Goal: Transaction & Acquisition: Purchase product/service

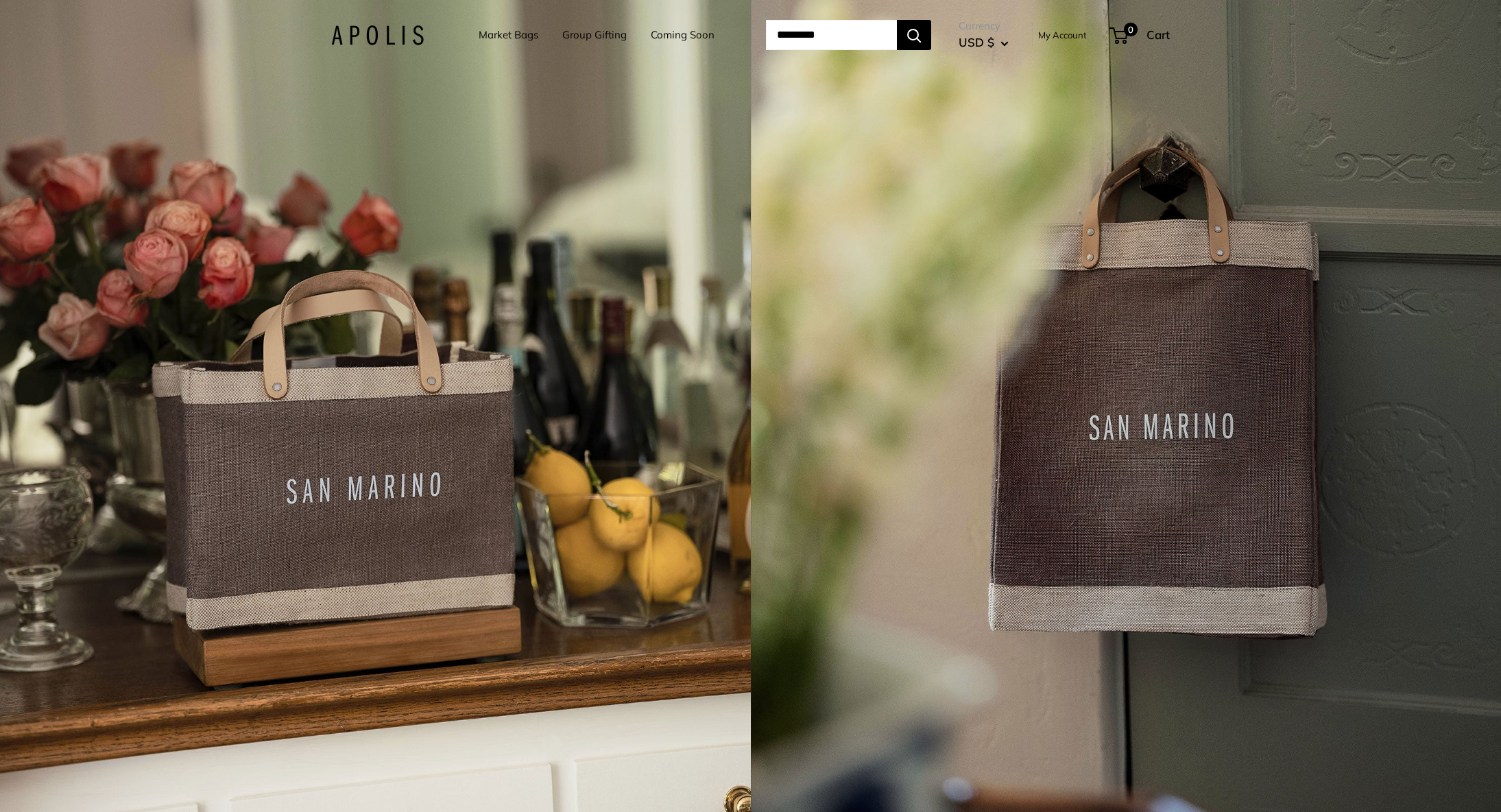
click at [563, 37] on link "Group Gifting" at bounding box center [594, 34] width 64 height 19
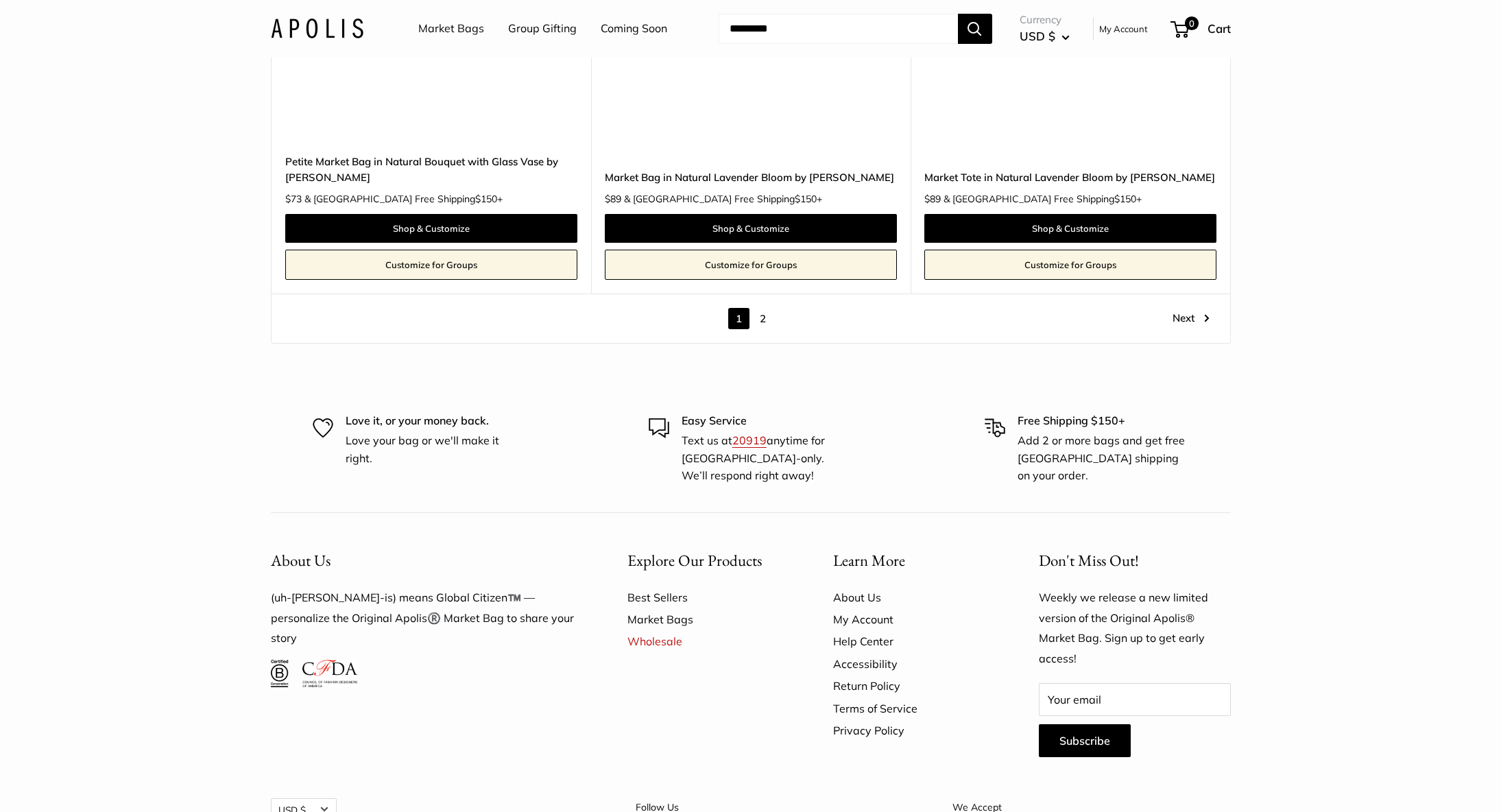
scroll to position [7850, 0]
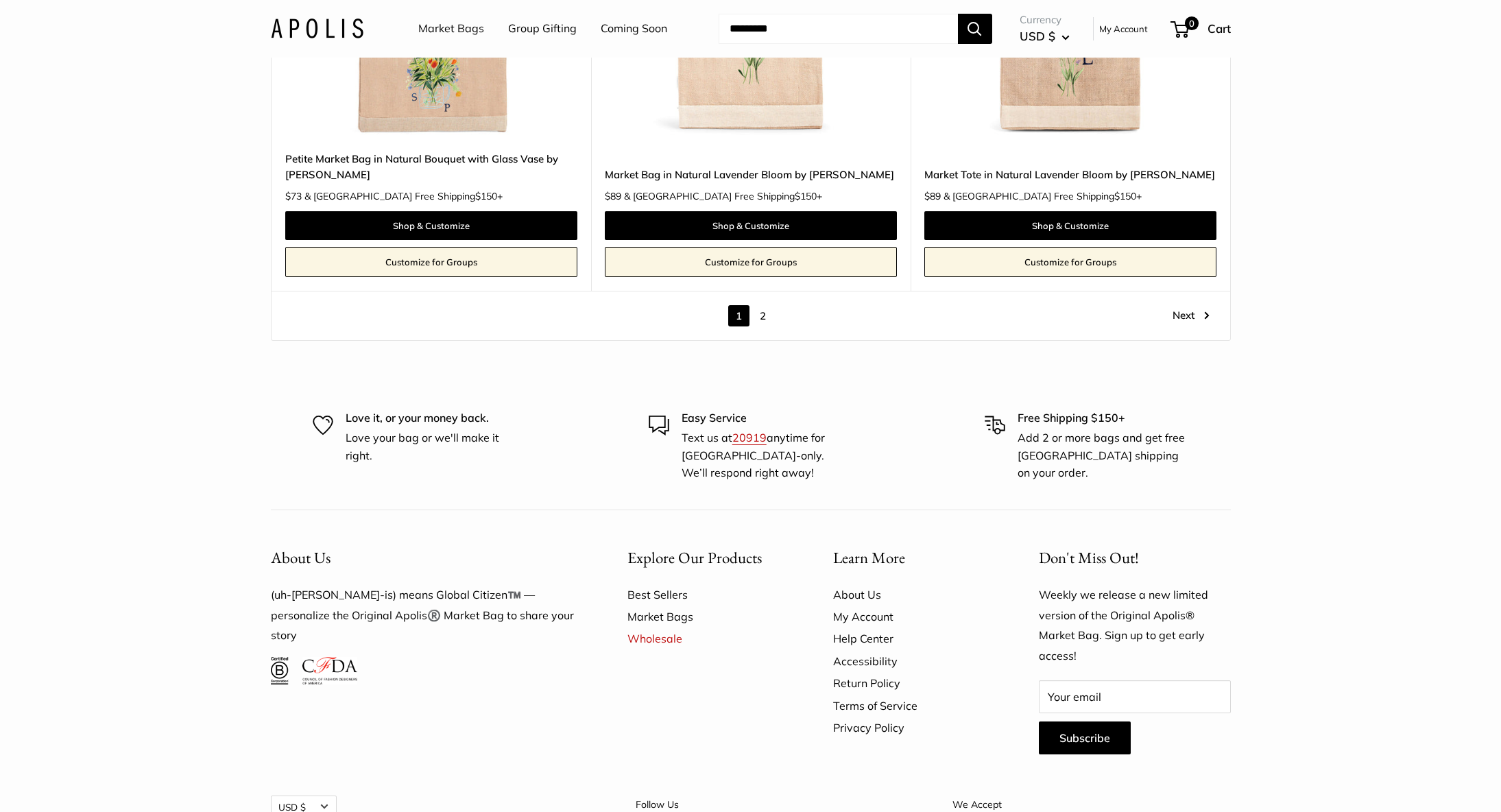
click at [762, 316] on link "2" at bounding box center [762, 316] width 21 height 21
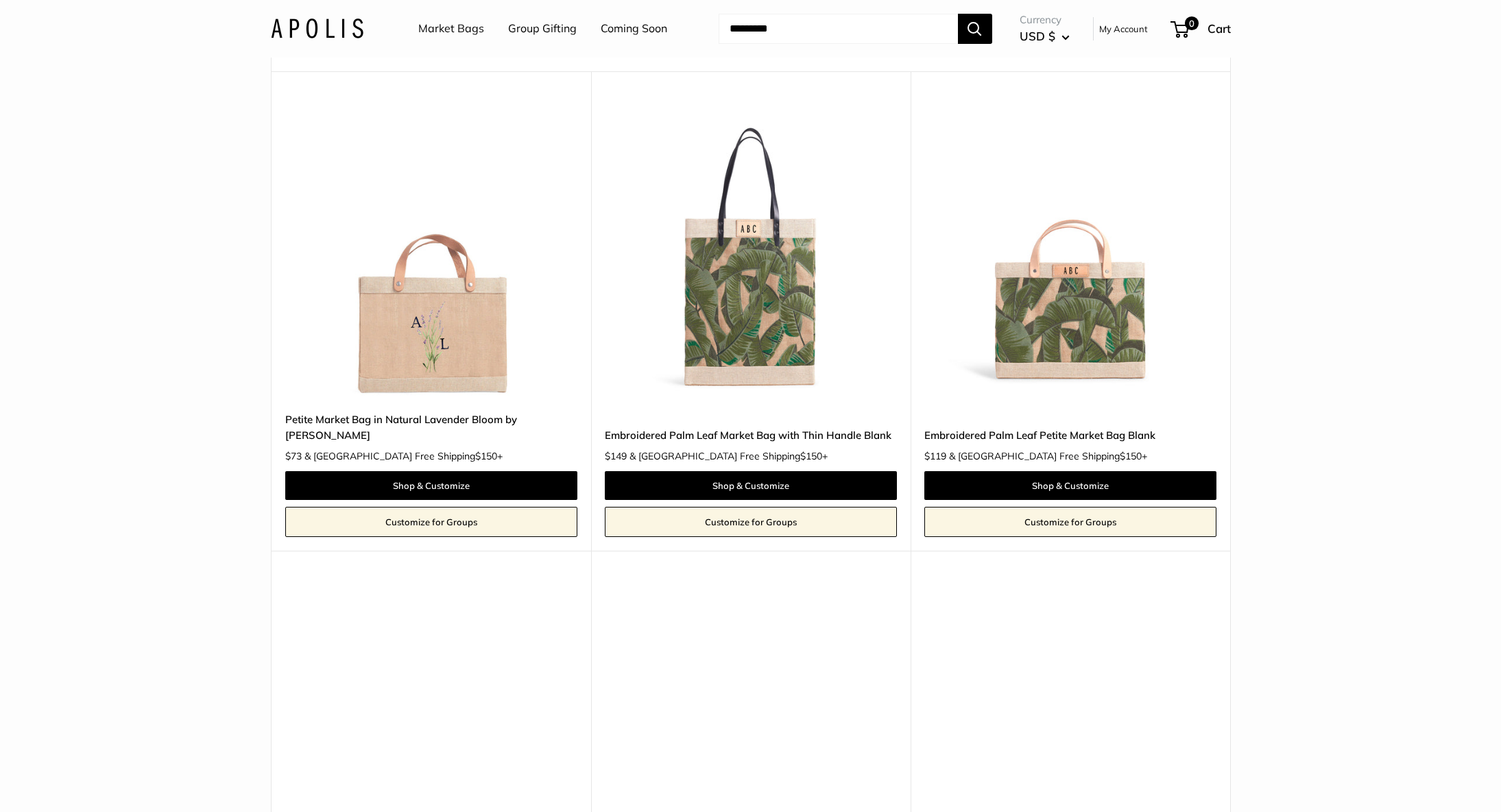
scroll to position [246, 0]
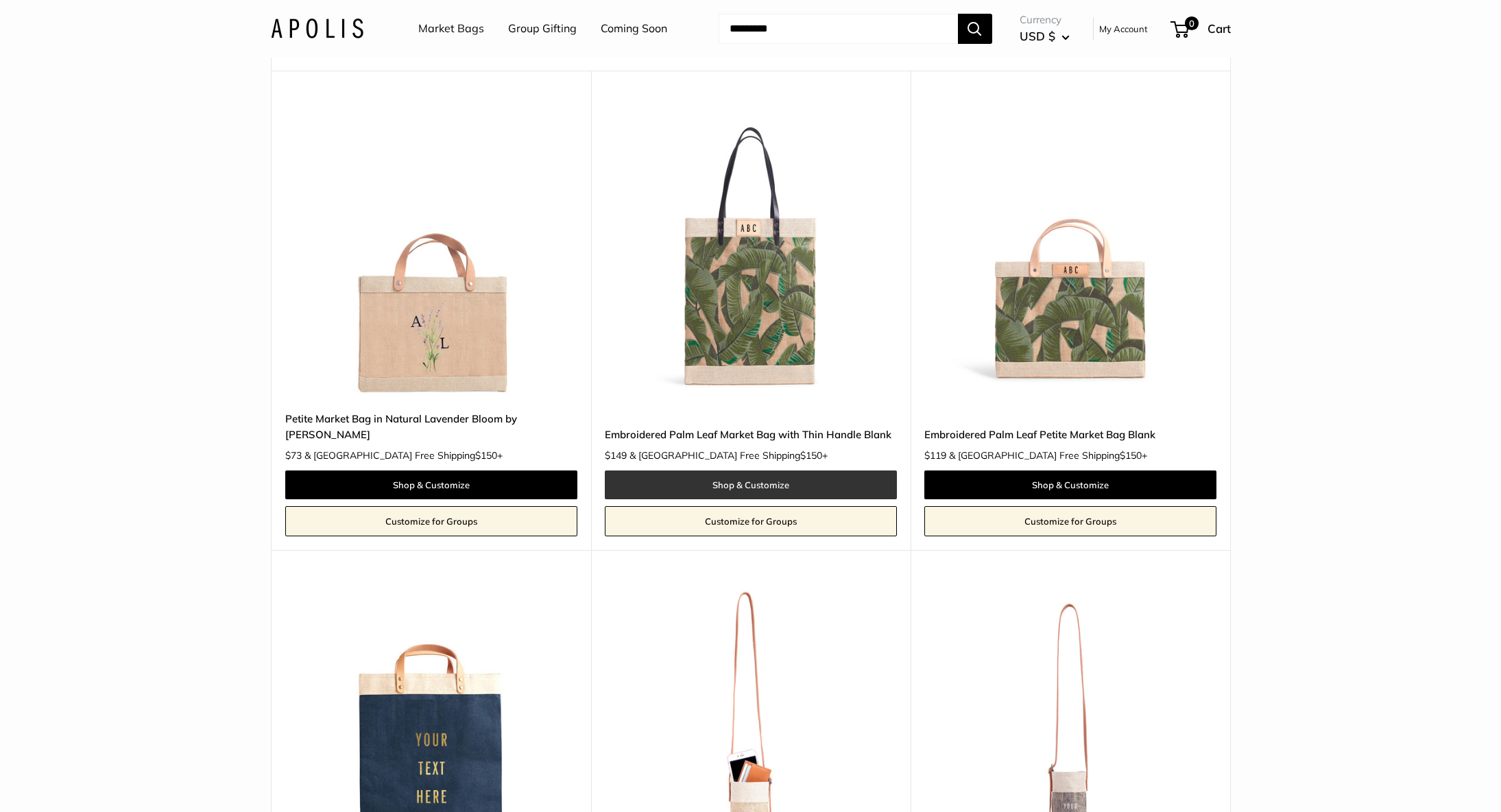
click at [769, 489] on link "Shop & Customize" at bounding box center [750, 484] width 292 height 29
click at [770, 527] on link "Customize for Groups" at bounding box center [750, 521] width 292 height 30
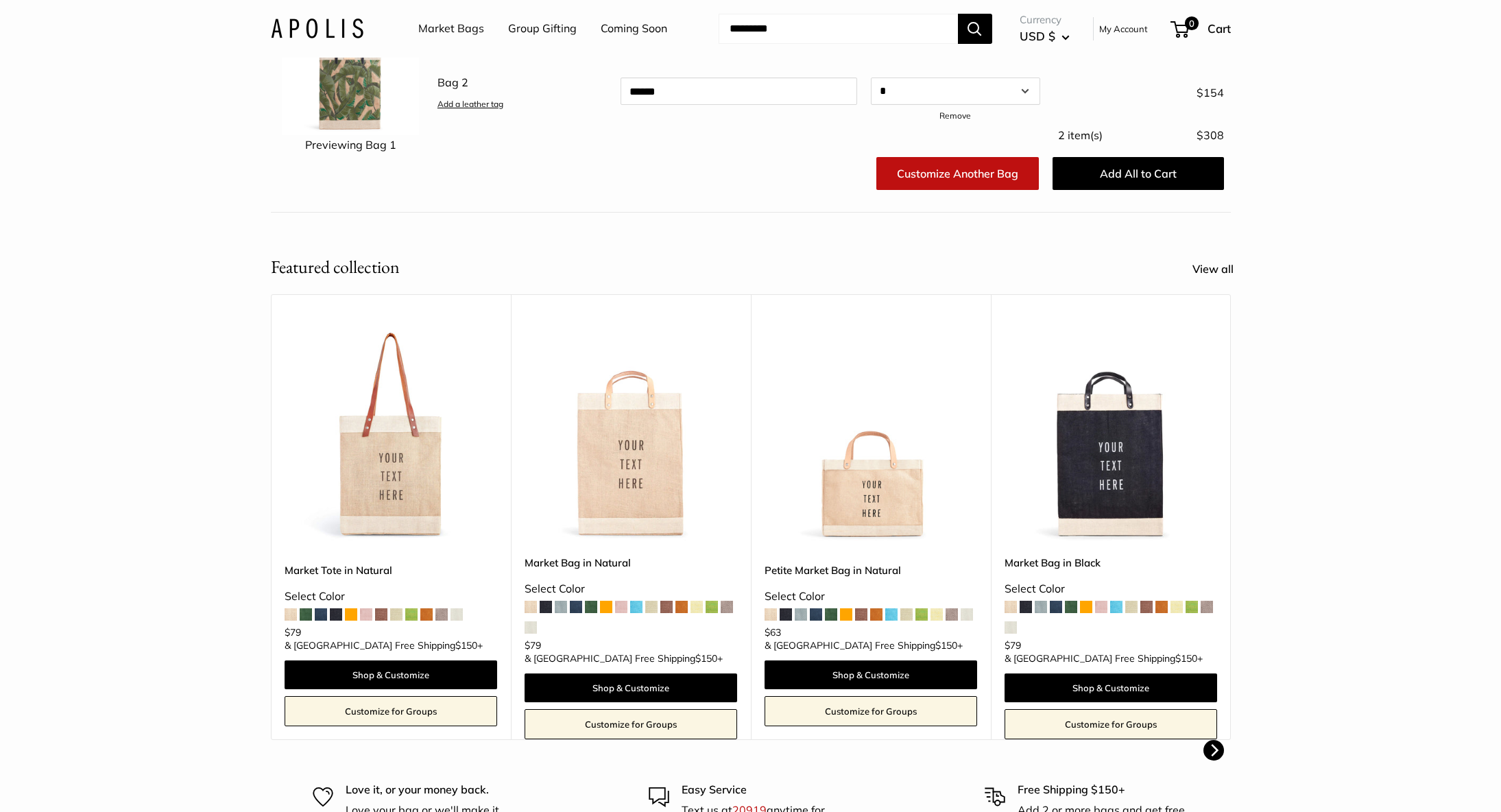
scroll to position [182, 0]
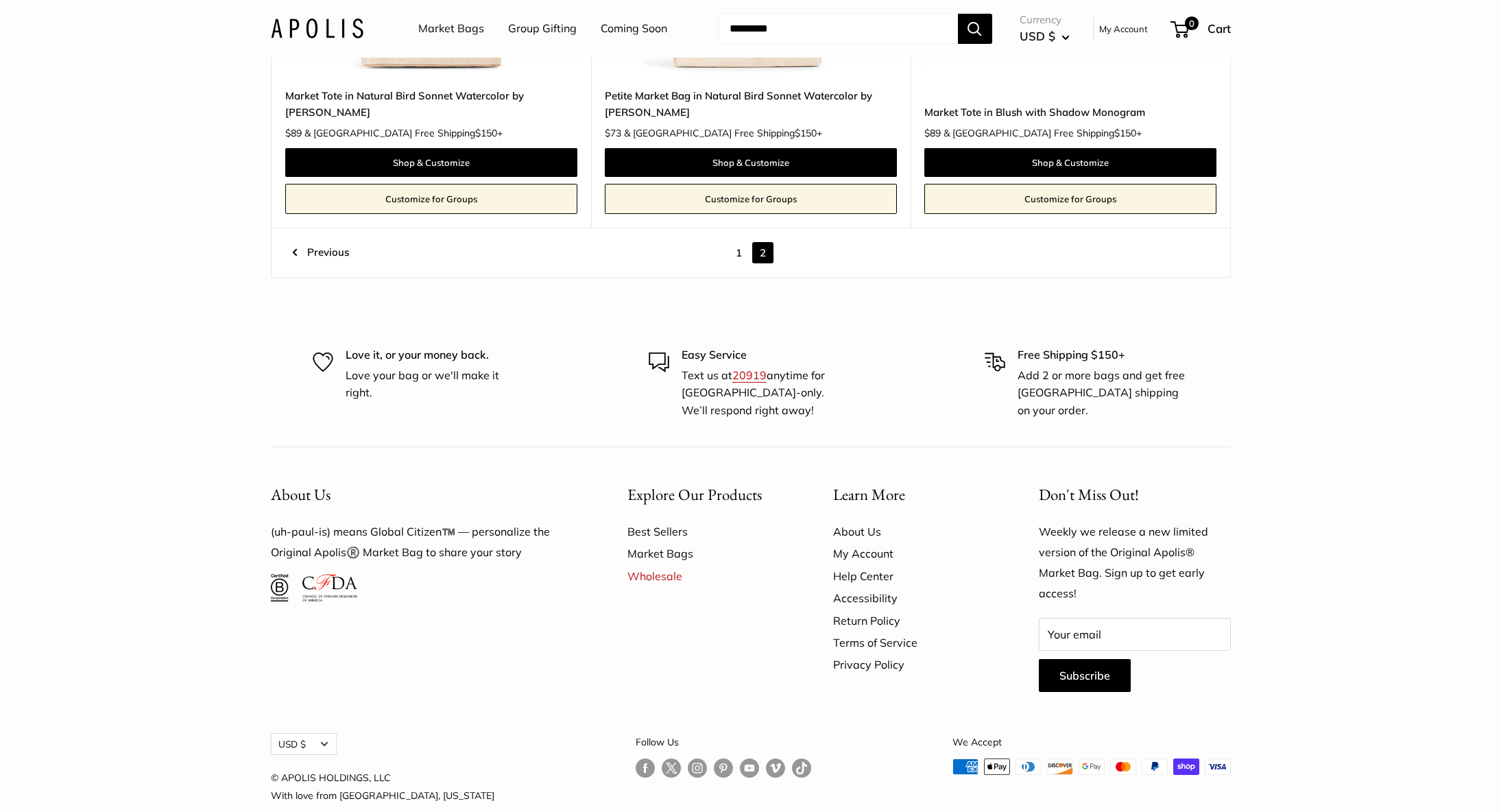
scroll to position [2522, 0]
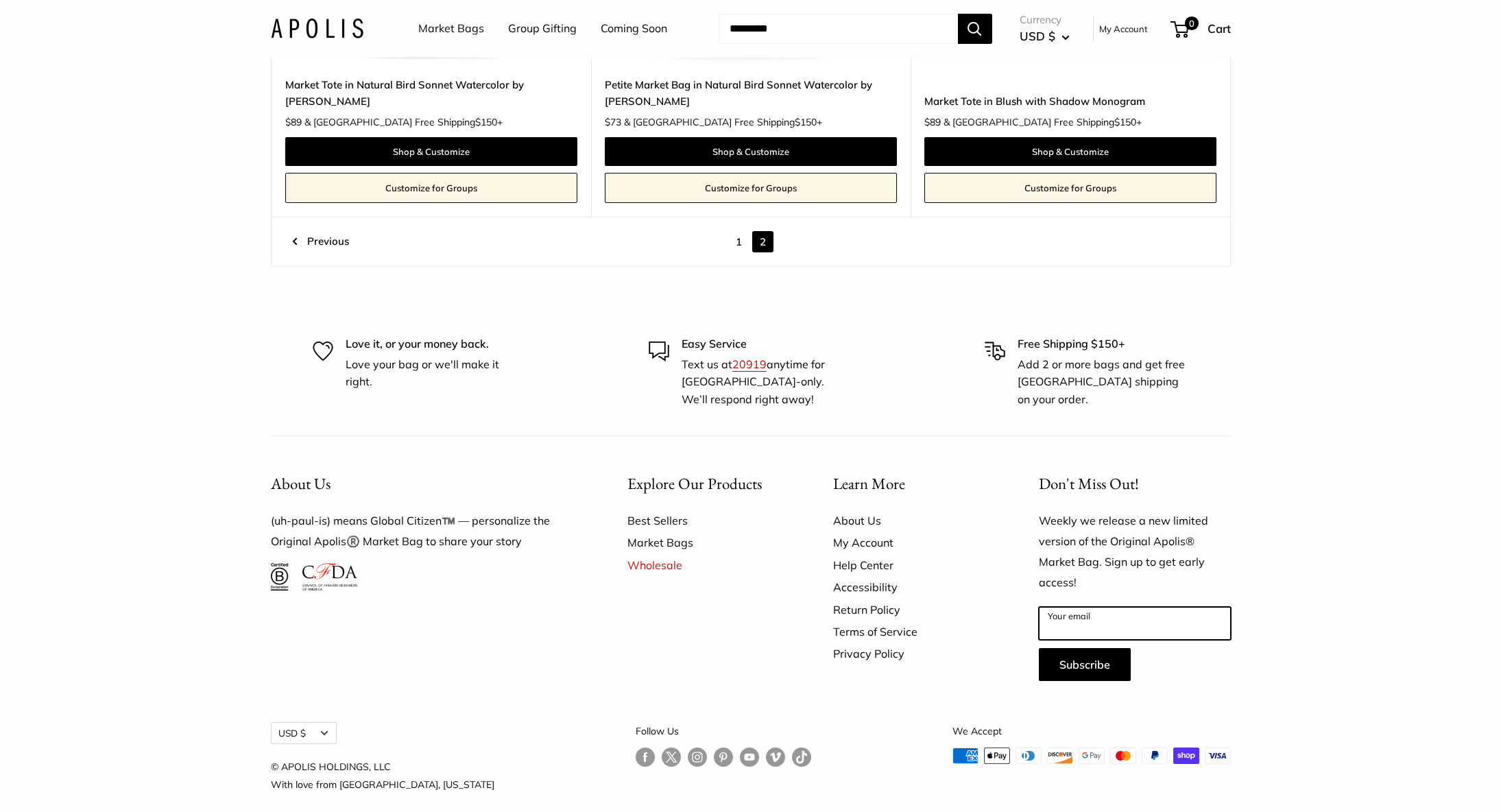
click at [1049, 610] on input "Your email" at bounding box center [1134, 623] width 192 height 32
type input "**********"
click at [1070, 651] on button "Subscribe" at bounding box center [1084, 664] width 92 height 32
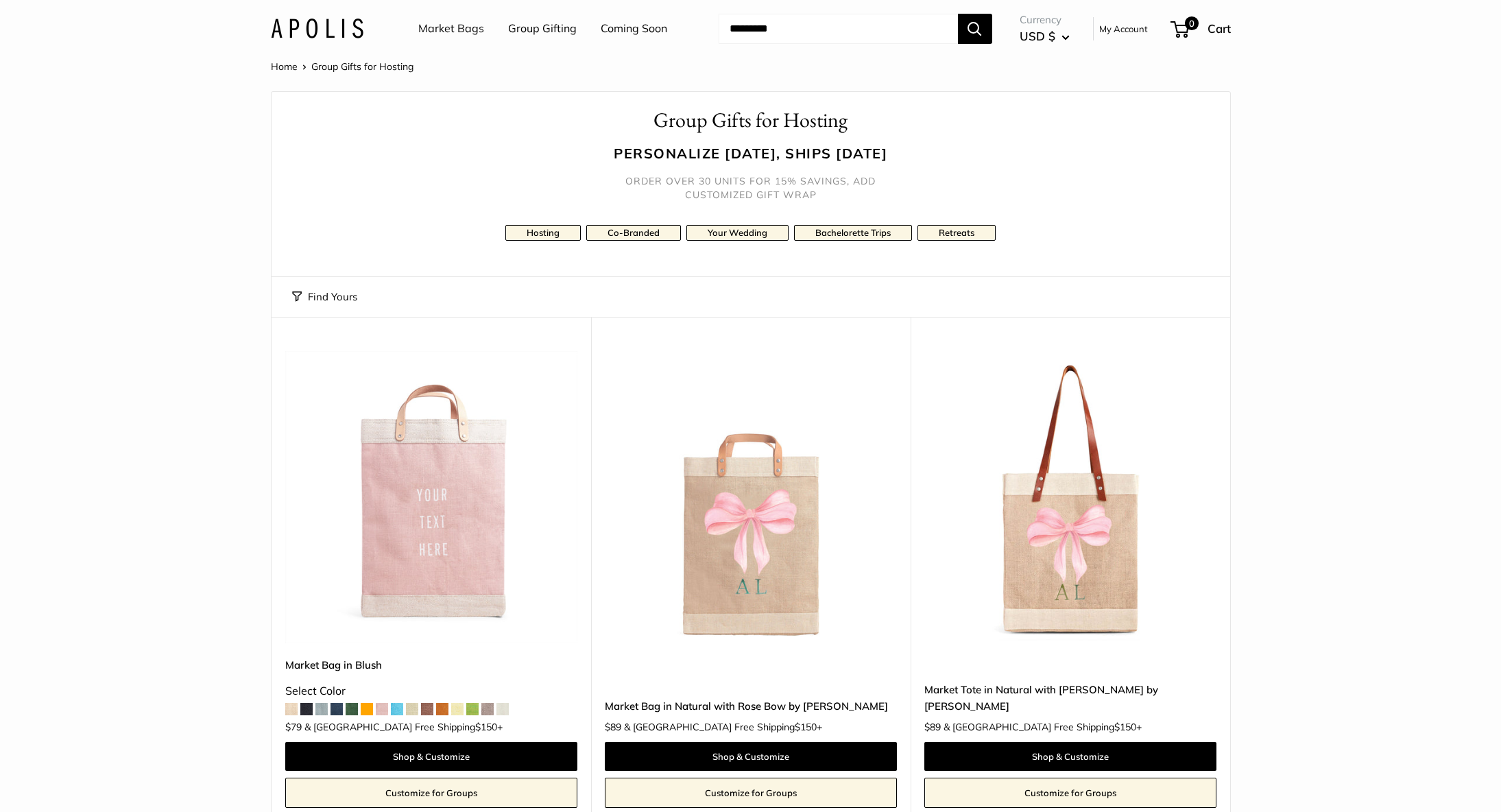
click at [489, 712] on span at bounding box center [487, 708] width 12 height 12
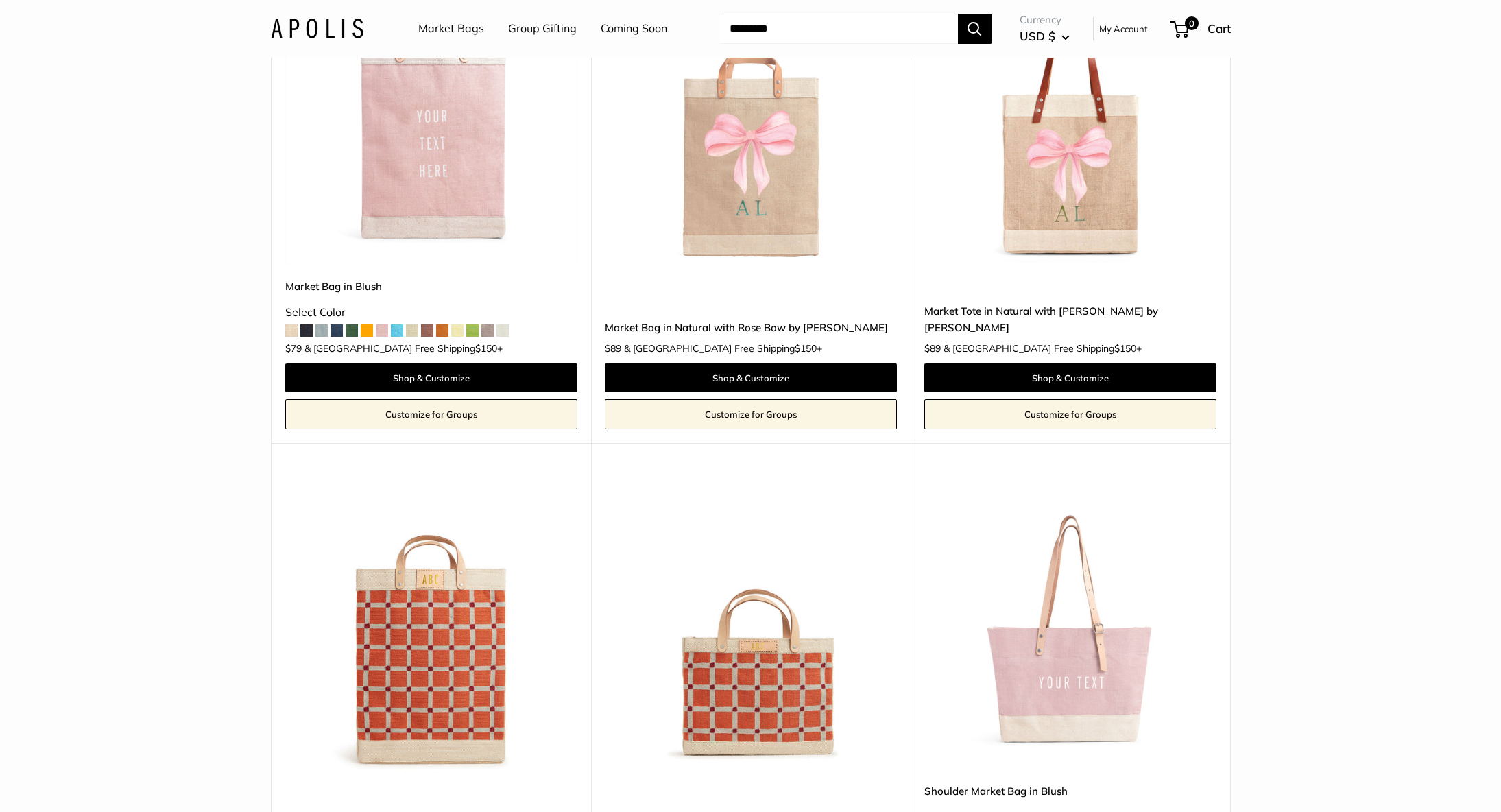
scroll to position [372, 0]
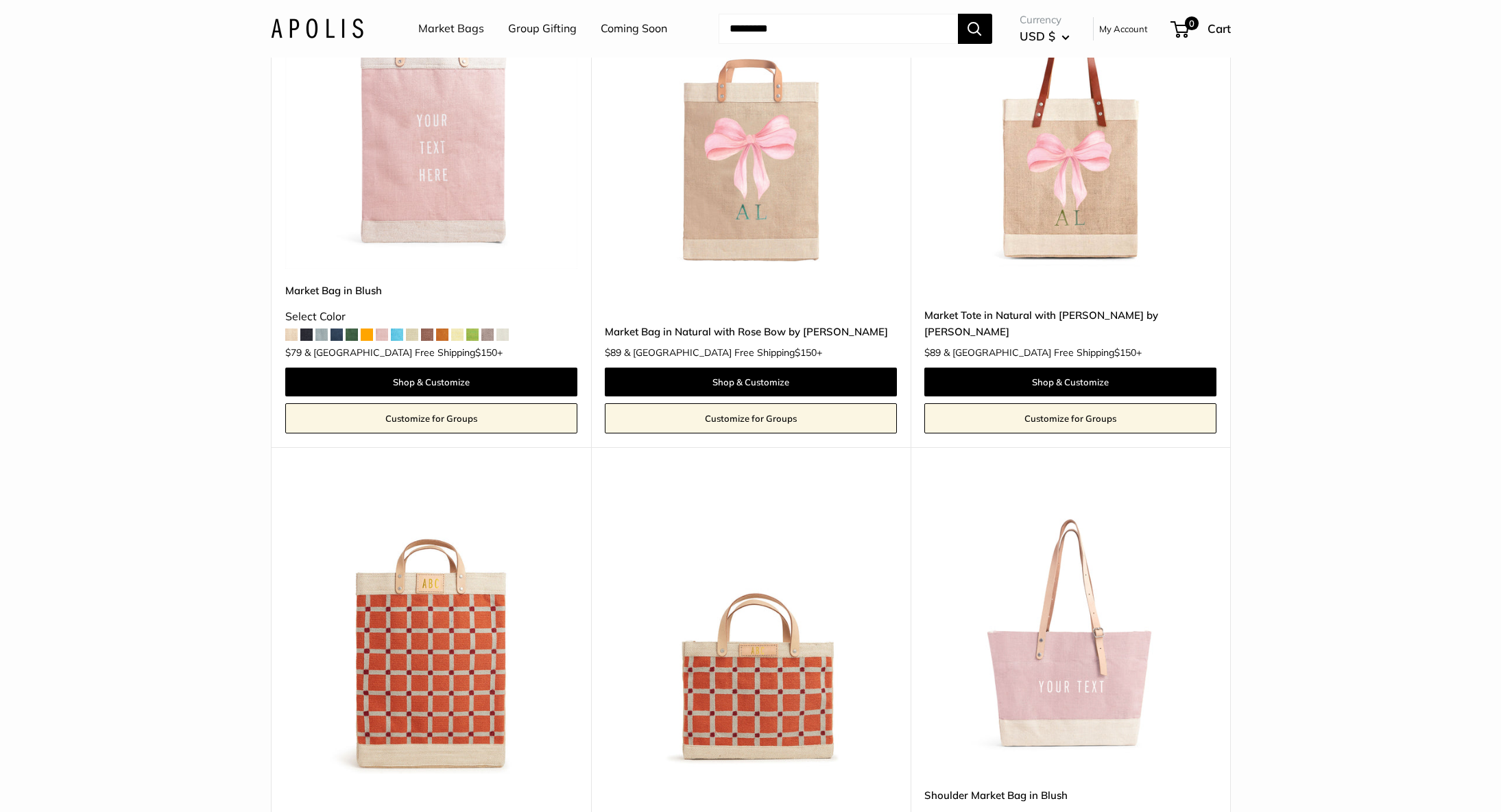
click at [472, 406] on link "Customize for Groups" at bounding box center [431, 418] width 292 height 30
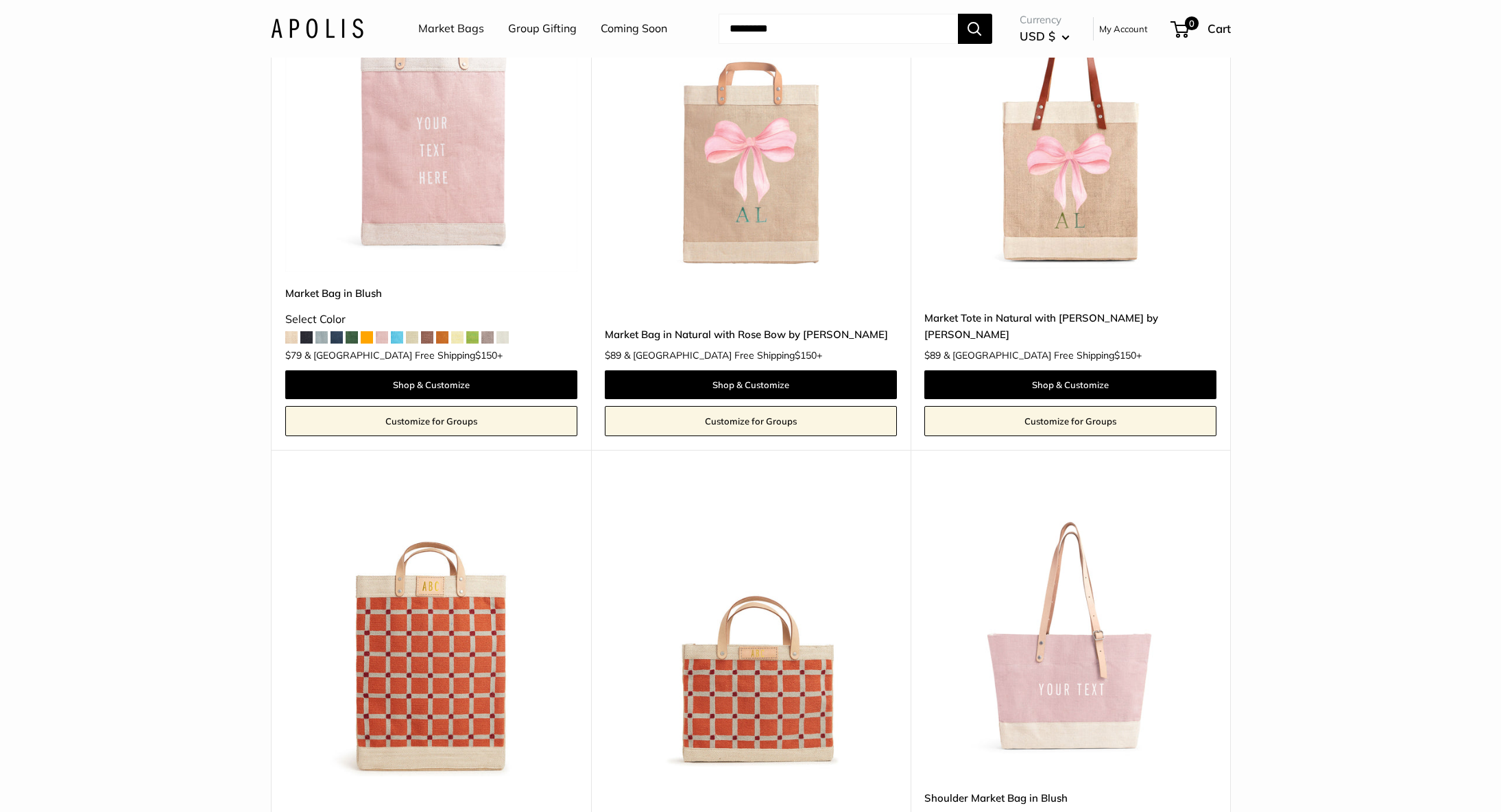
scroll to position [367, 0]
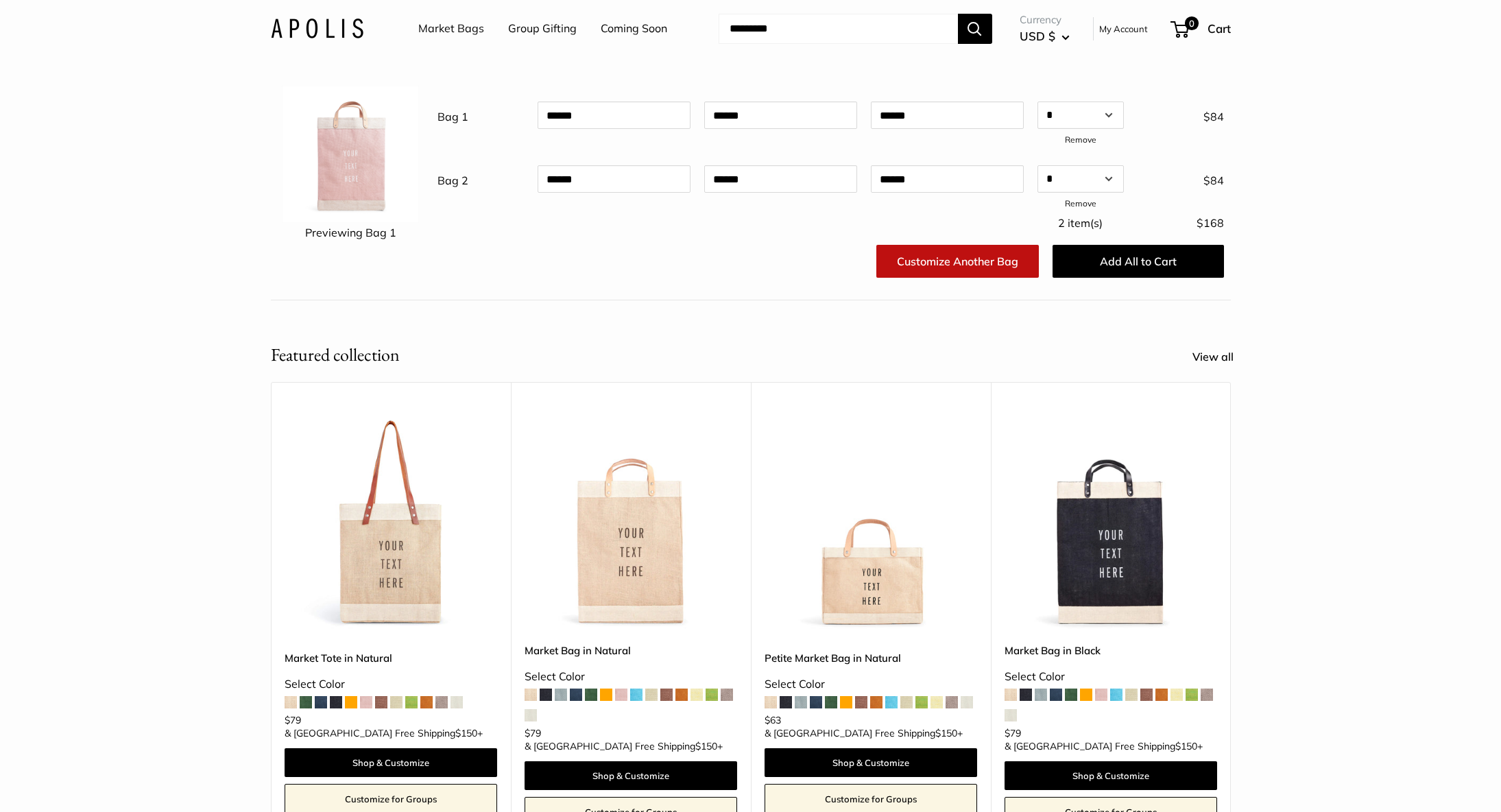
scroll to position [112, 0]
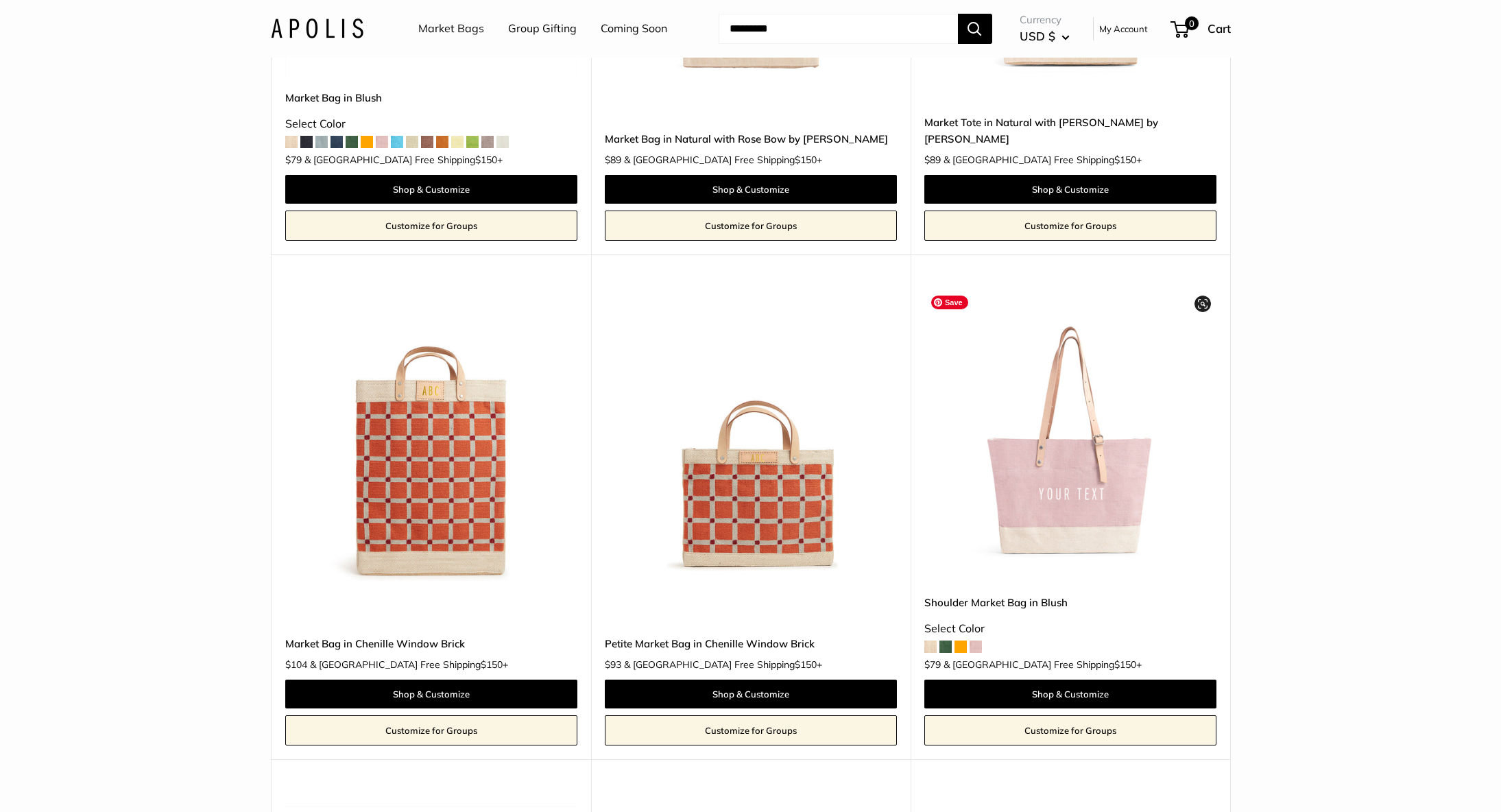
scroll to position [567, 0]
click at [0, 0] on img at bounding box center [0, 0] width 0 height 0
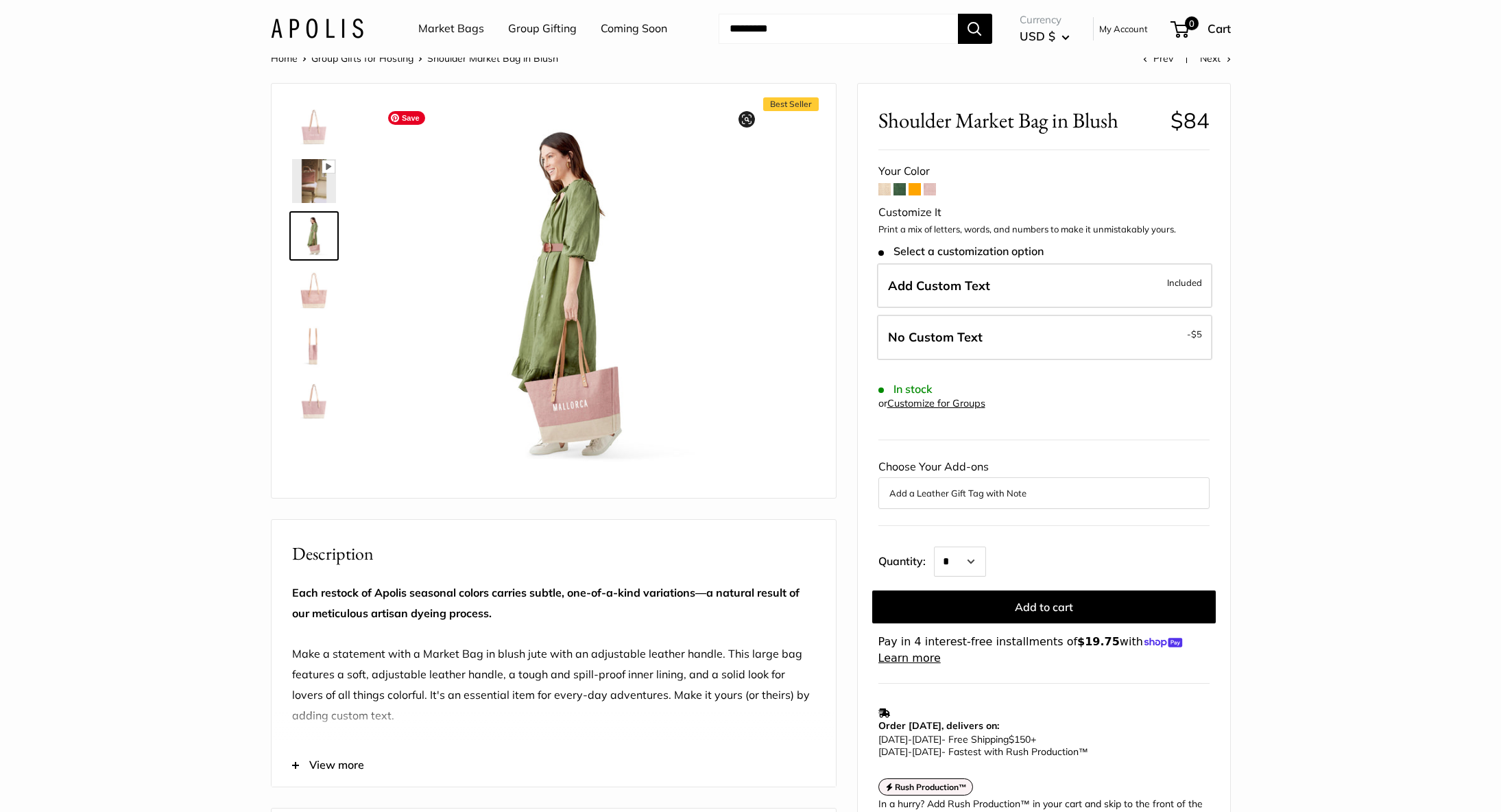
scroll to position [8, 0]
click at [309, 298] on img at bounding box center [314, 290] width 44 height 44
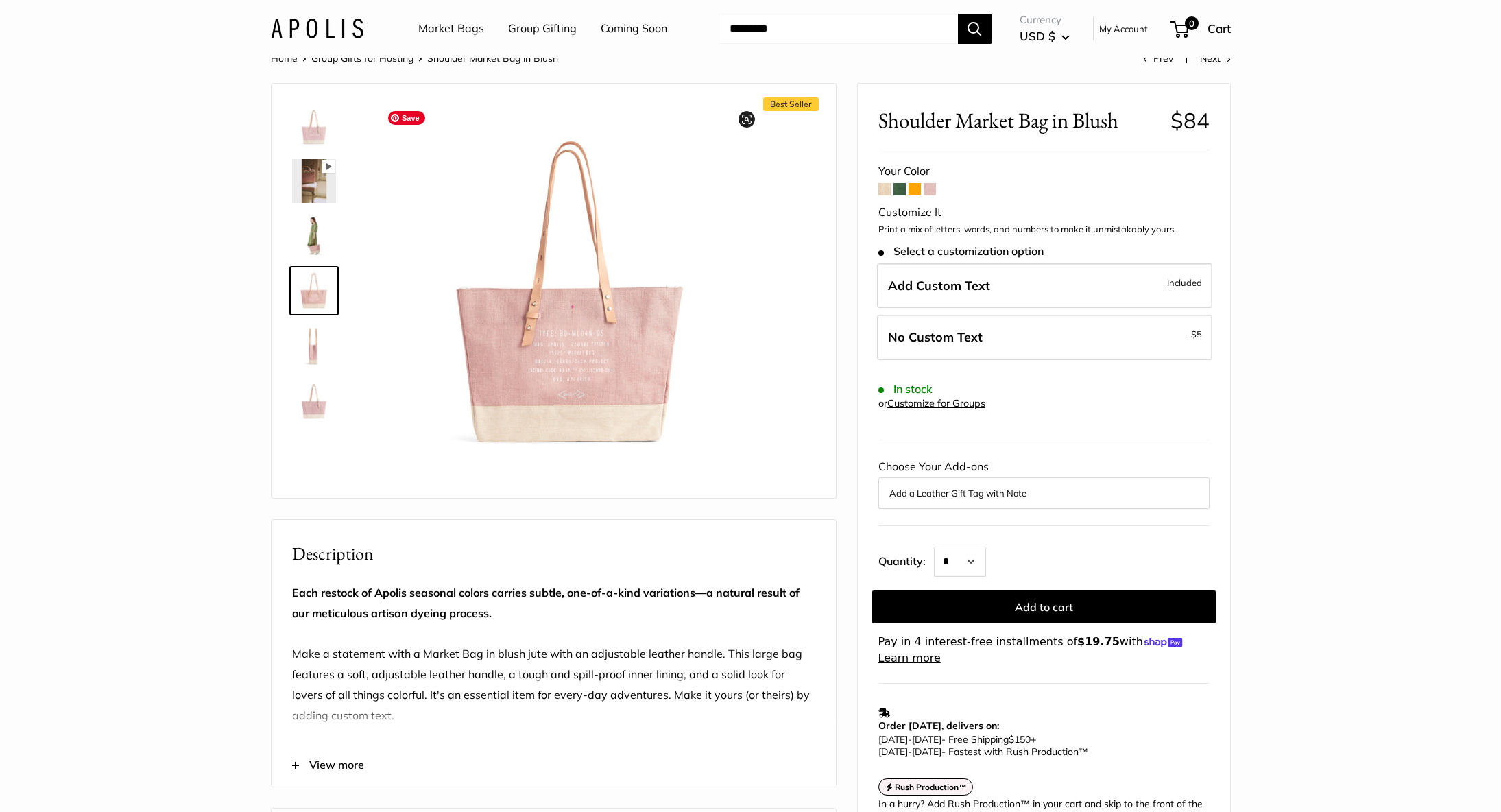
click at [313, 324] on img at bounding box center [314, 345] width 44 height 44
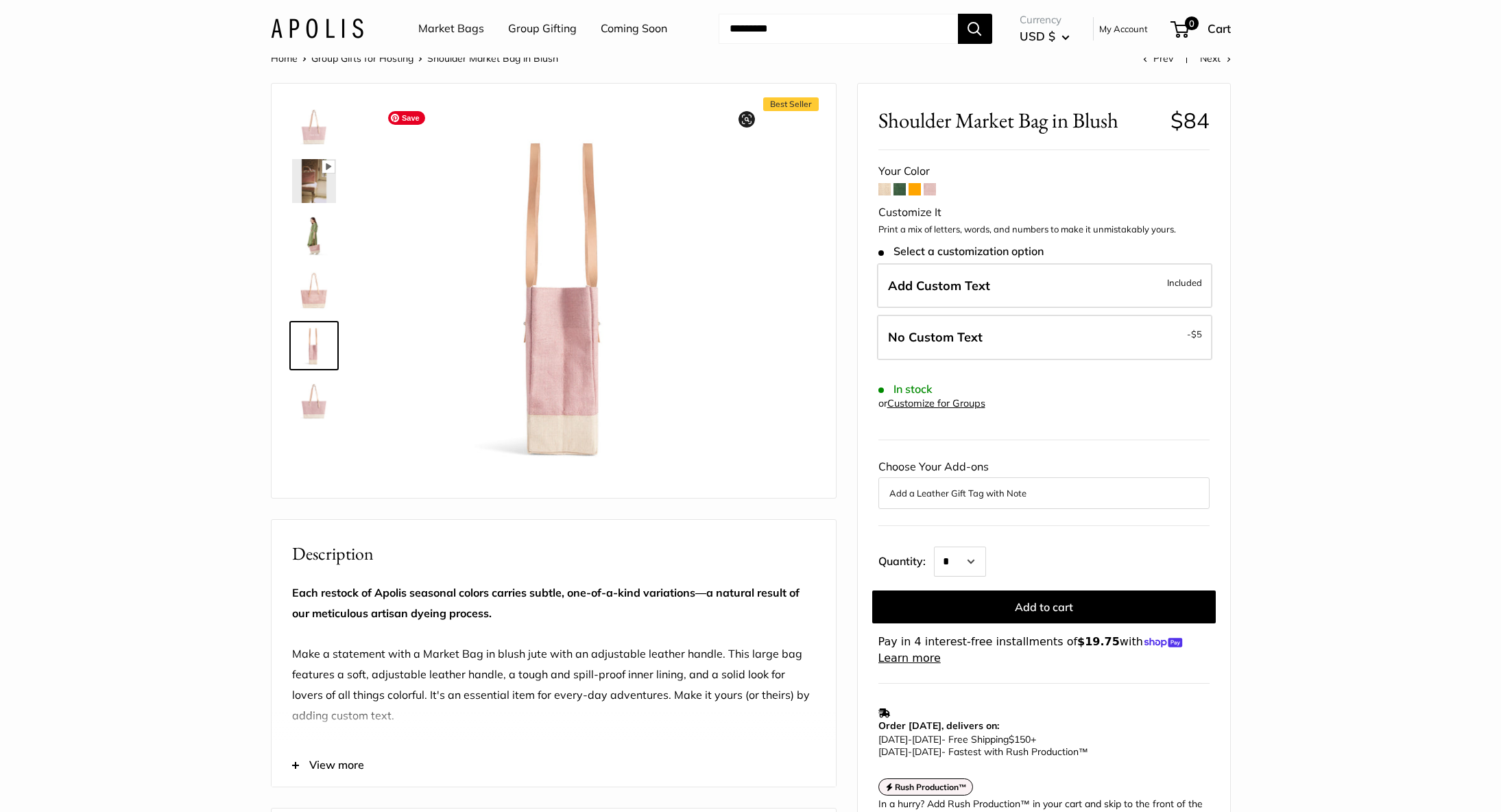
click at [315, 398] on img at bounding box center [314, 400] width 44 height 44
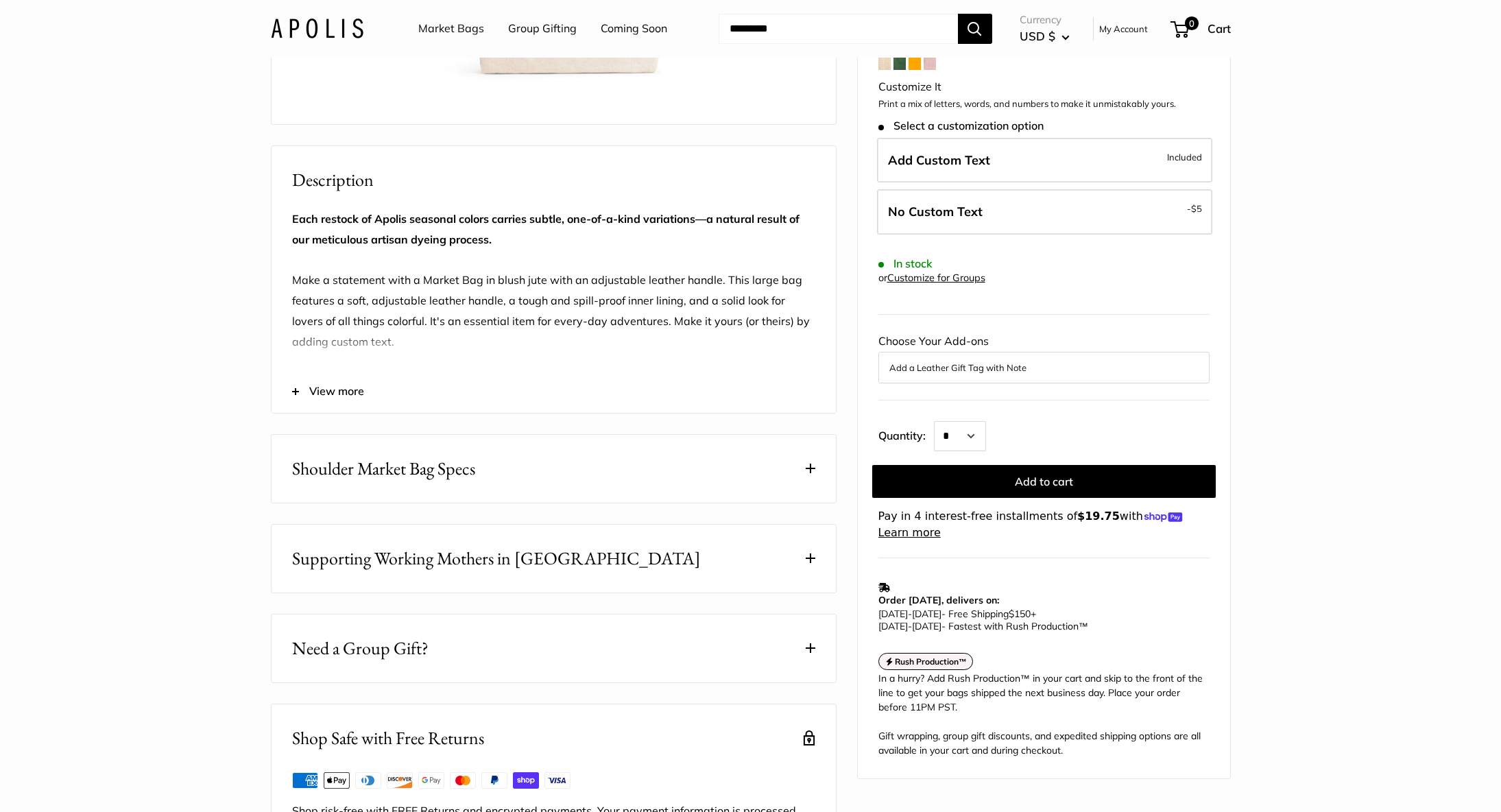
scroll to position [385, 0]
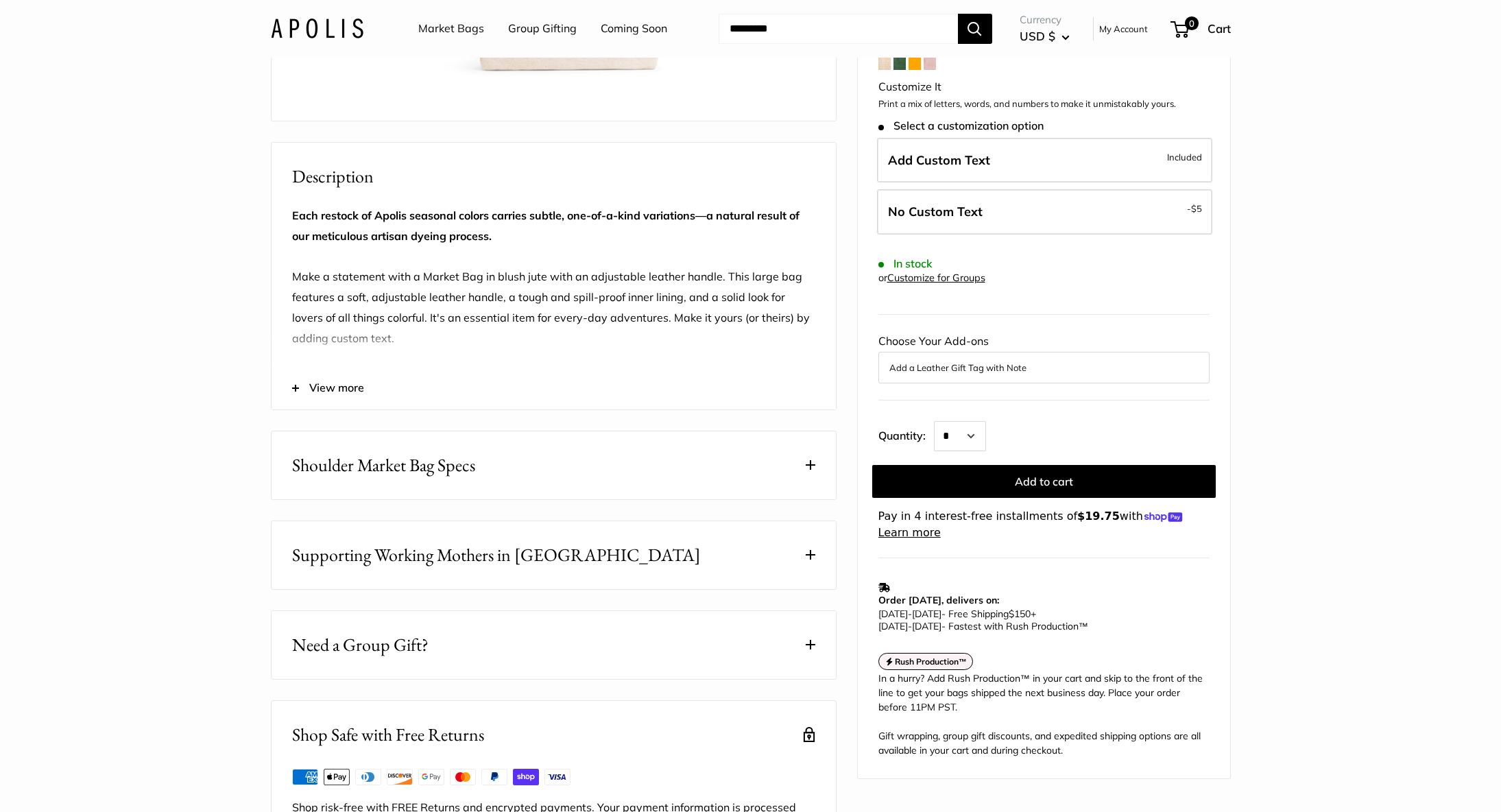
click at [343, 398] on span "View more" at bounding box center [336, 388] width 55 height 20
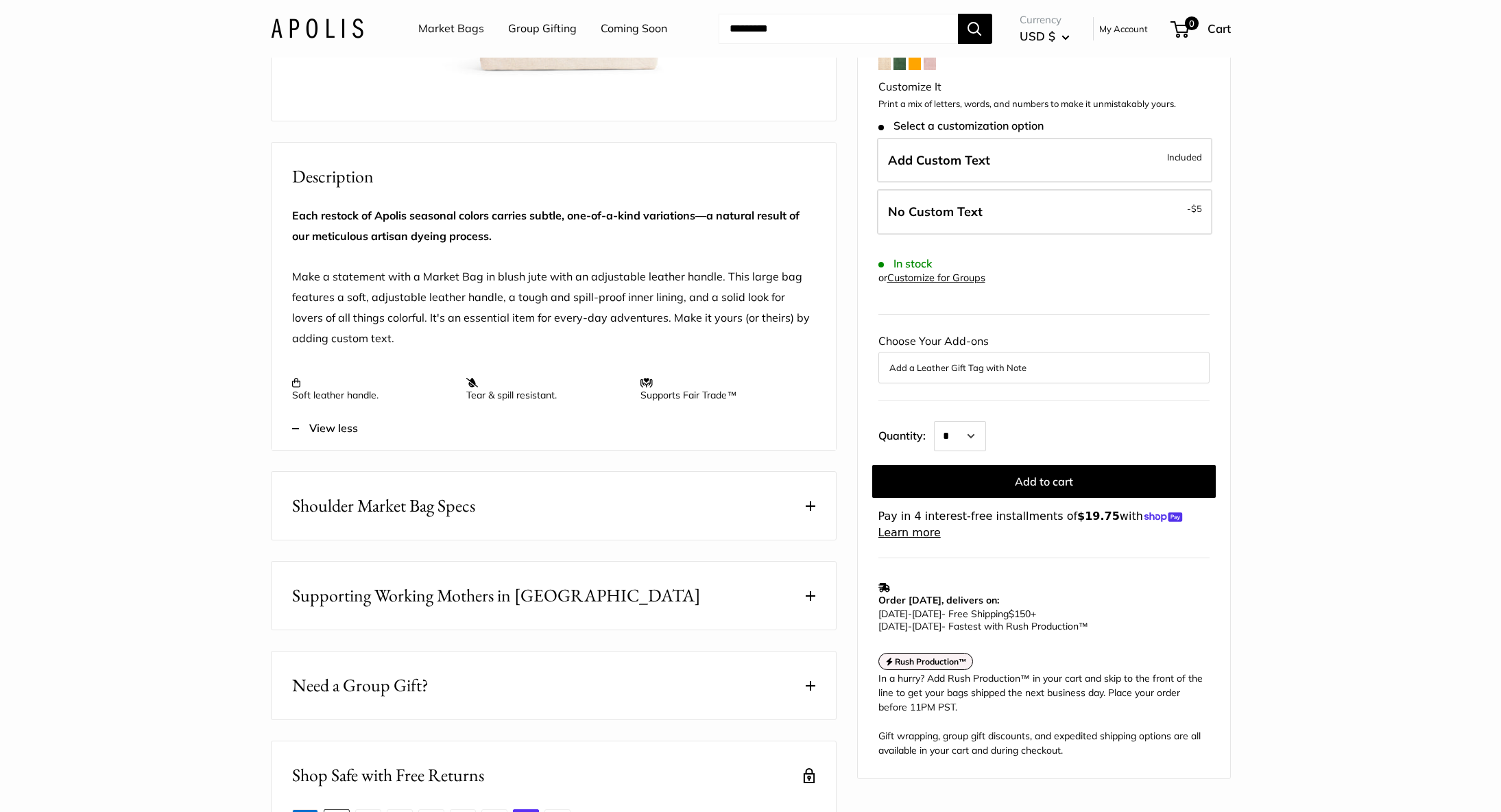
click at [673, 535] on button "Shoulder Market Bag Specs" at bounding box center [553, 505] width 564 height 68
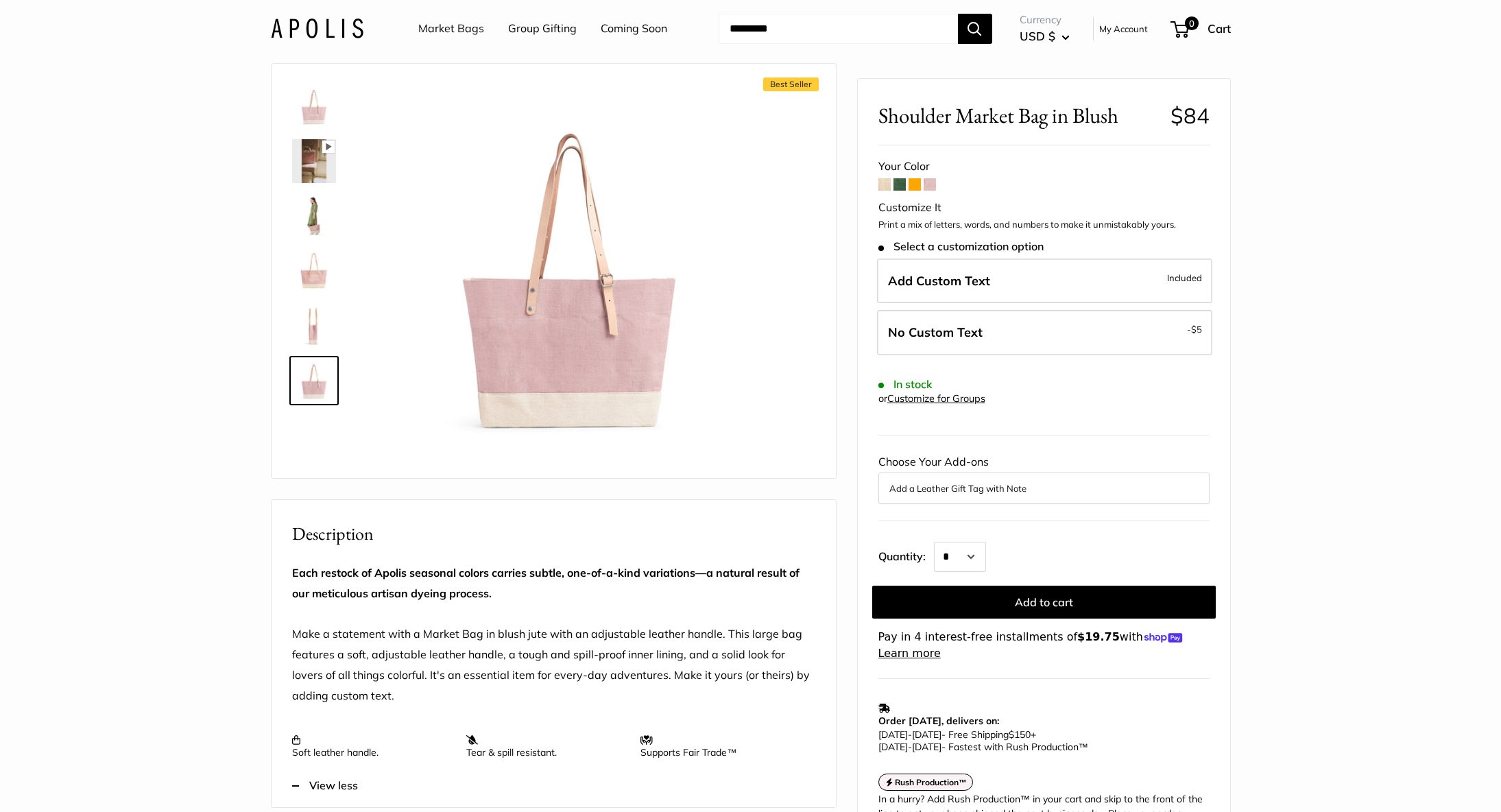
scroll to position [28, 0]
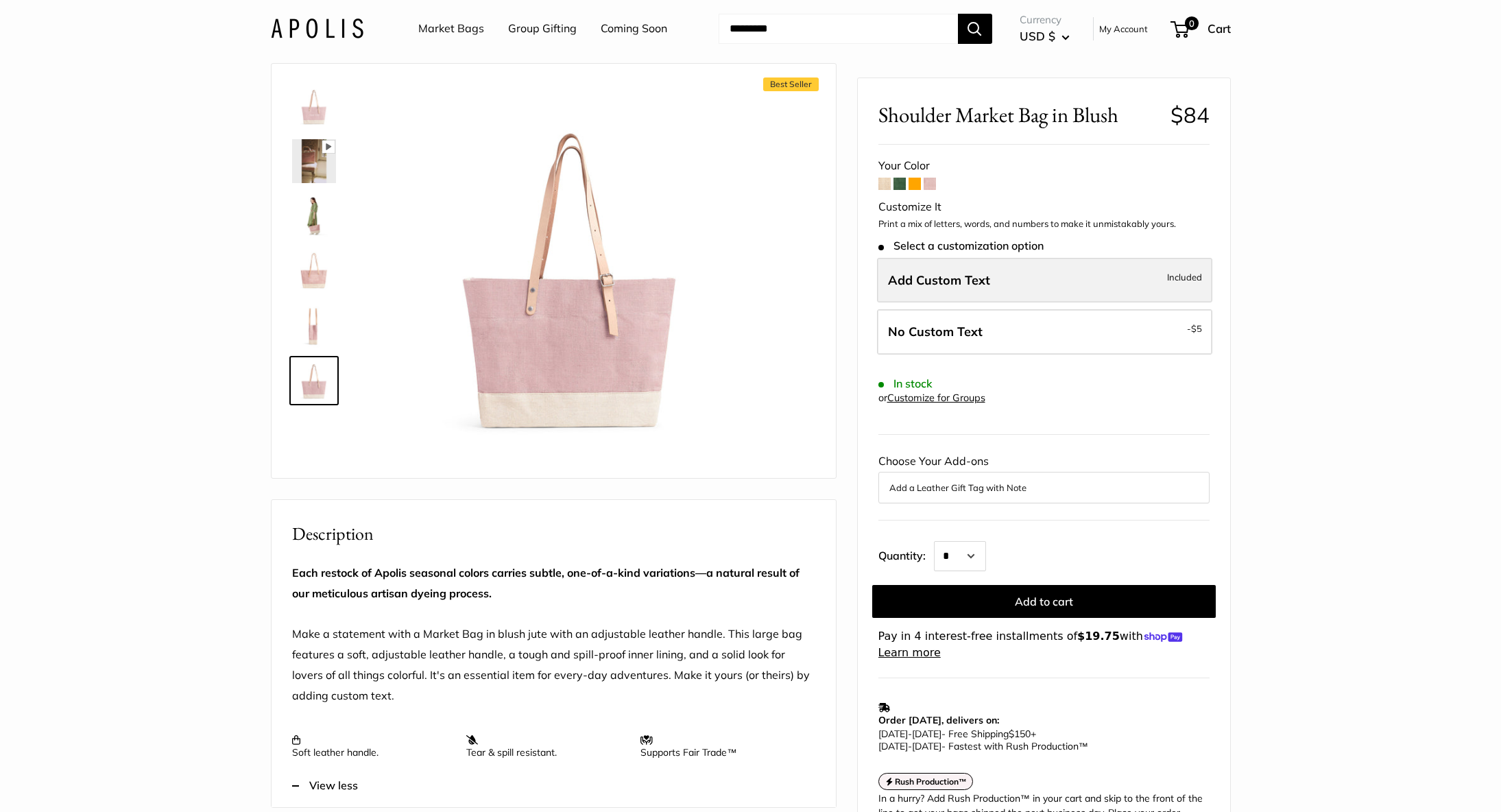
click at [975, 286] on span "Add Custom Text" at bounding box center [938, 279] width 102 height 16
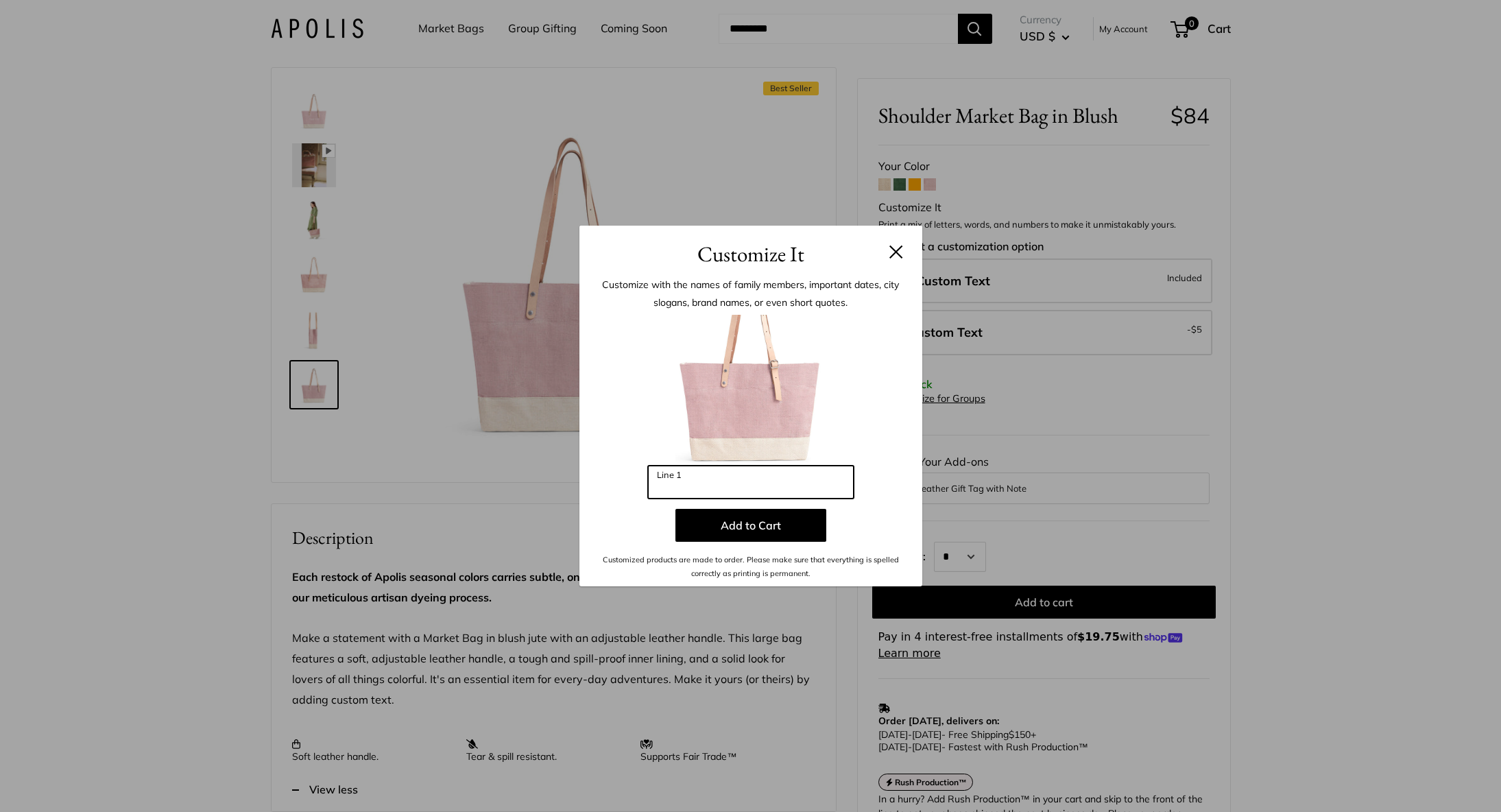
drag, startPoint x: 702, startPoint y: 476, endPoint x: 625, endPoint y: 470, distance: 77.2
click at [648, 470] on input "Line 1" at bounding box center [751, 482] width 206 height 32
type input "********"
click at [736, 526] on button "Add to Cart" at bounding box center [751, 524] width 150 height 32
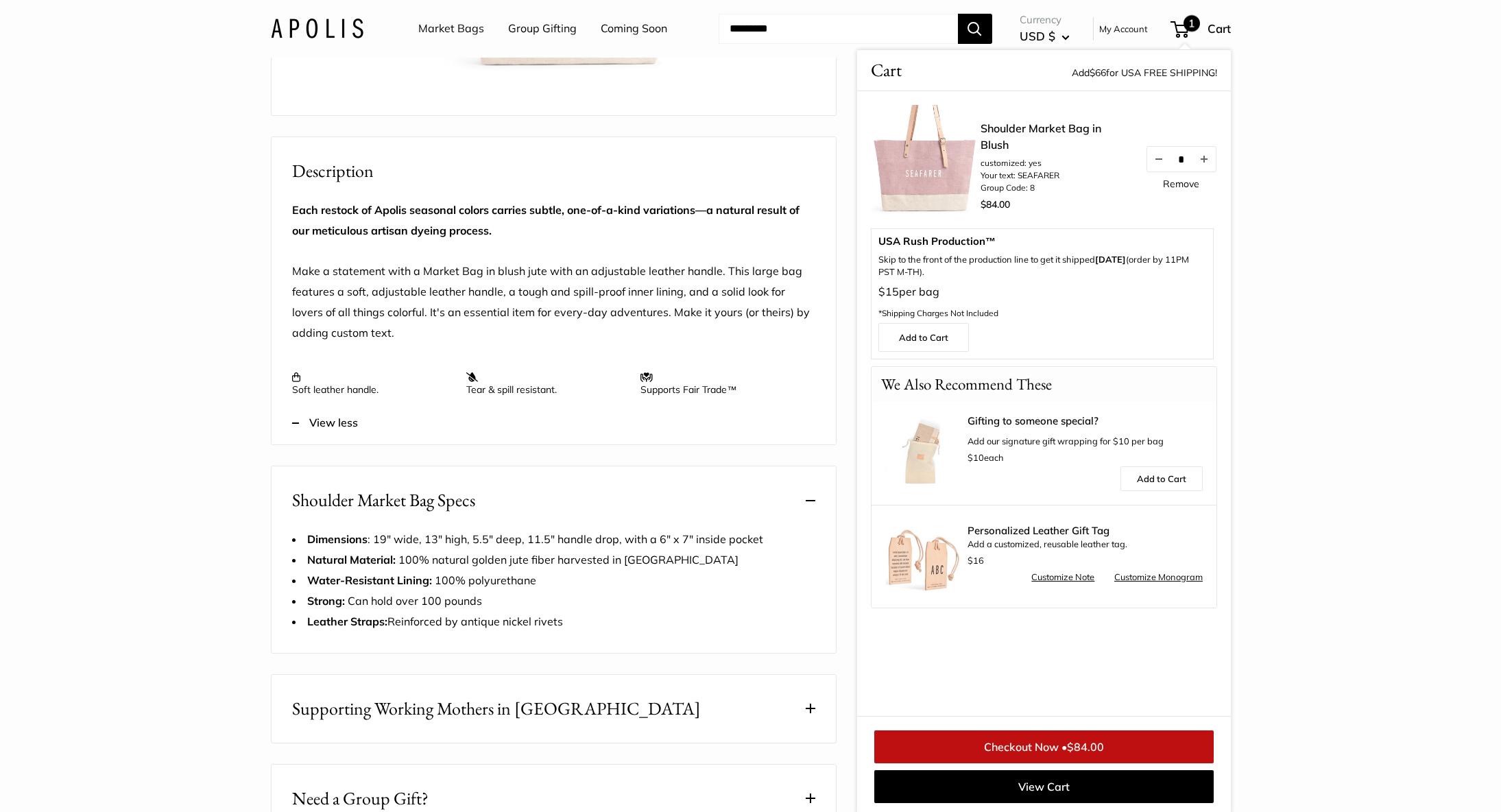
scroll to position [407, 0]
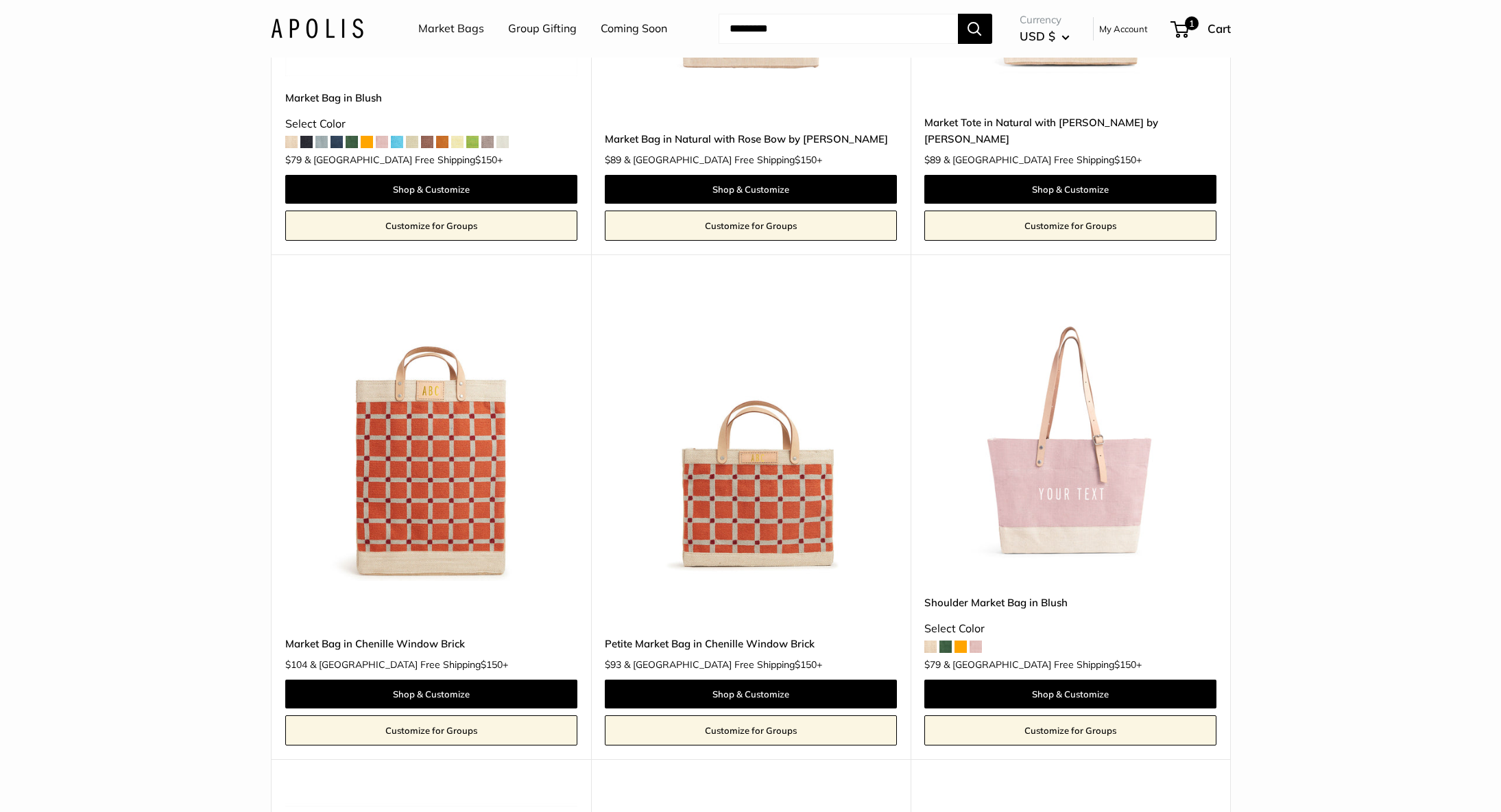
scroll to position [331, 0]
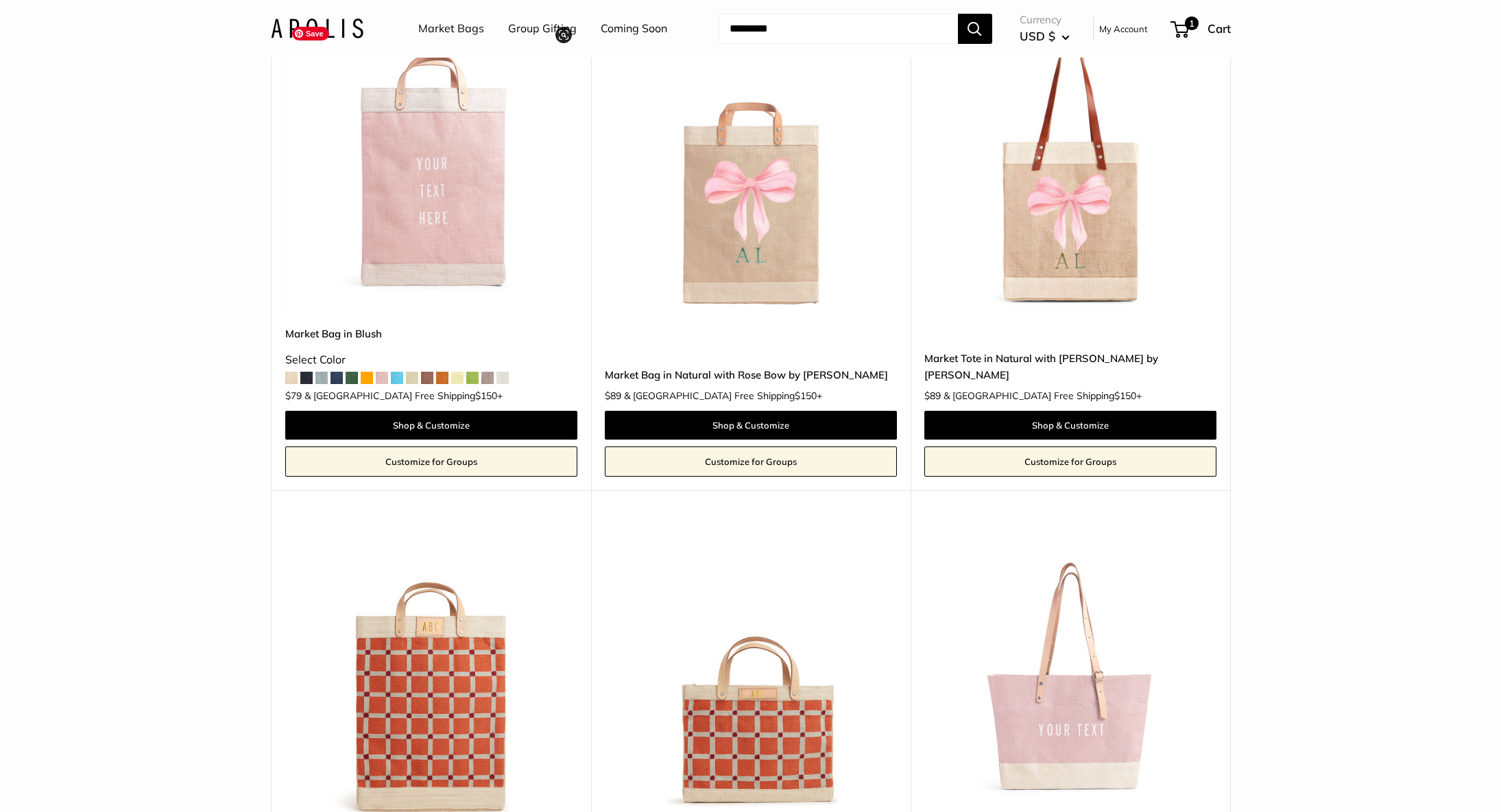
click at [0, 0] on img at bounding box center [0, 0] width 0 height 0
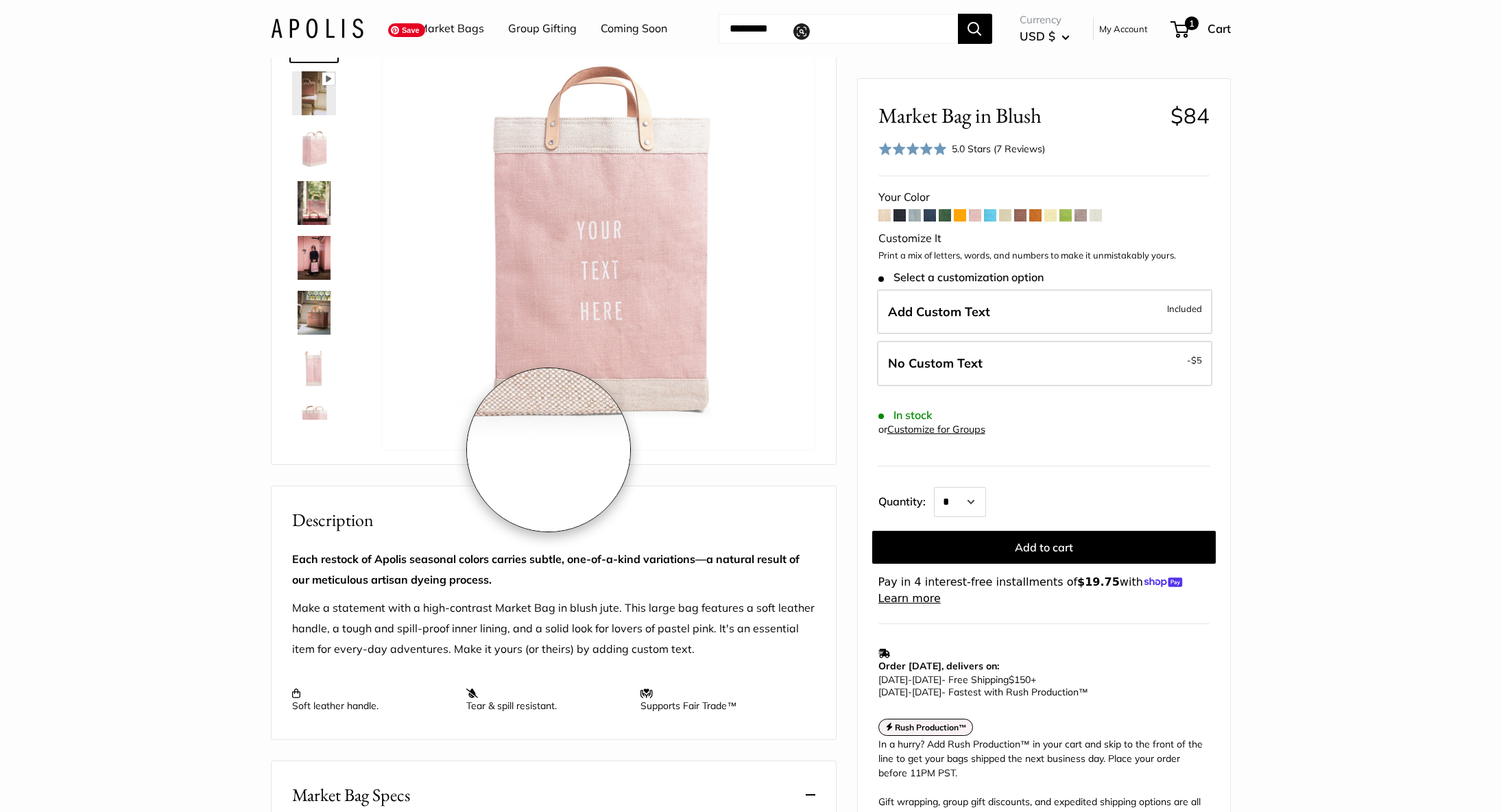
scroll to position [93, 0]
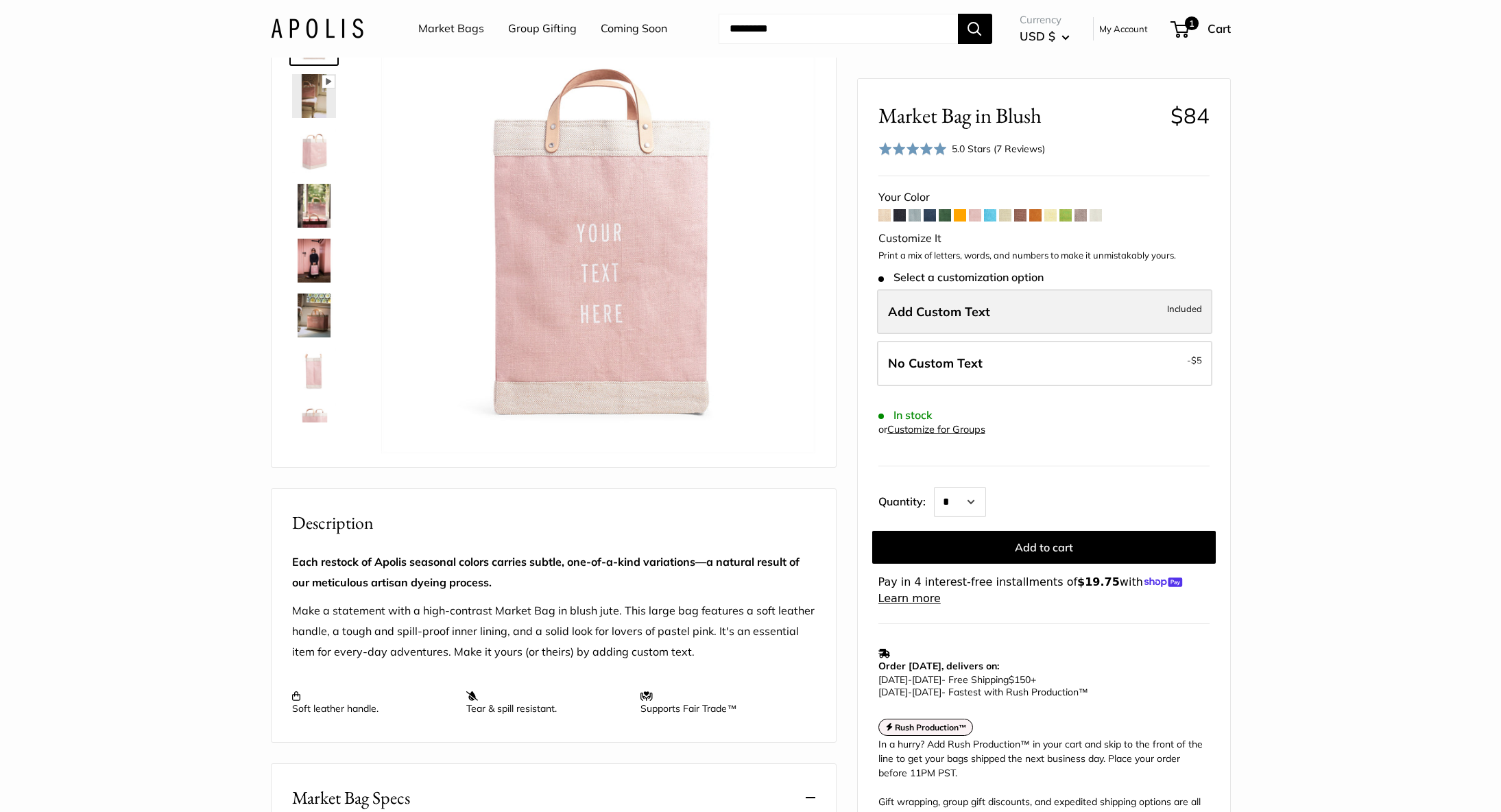
click at [1007, 304] on label "Add Custom Text Included" at bounding box center [1044, 311] width 335 height 45
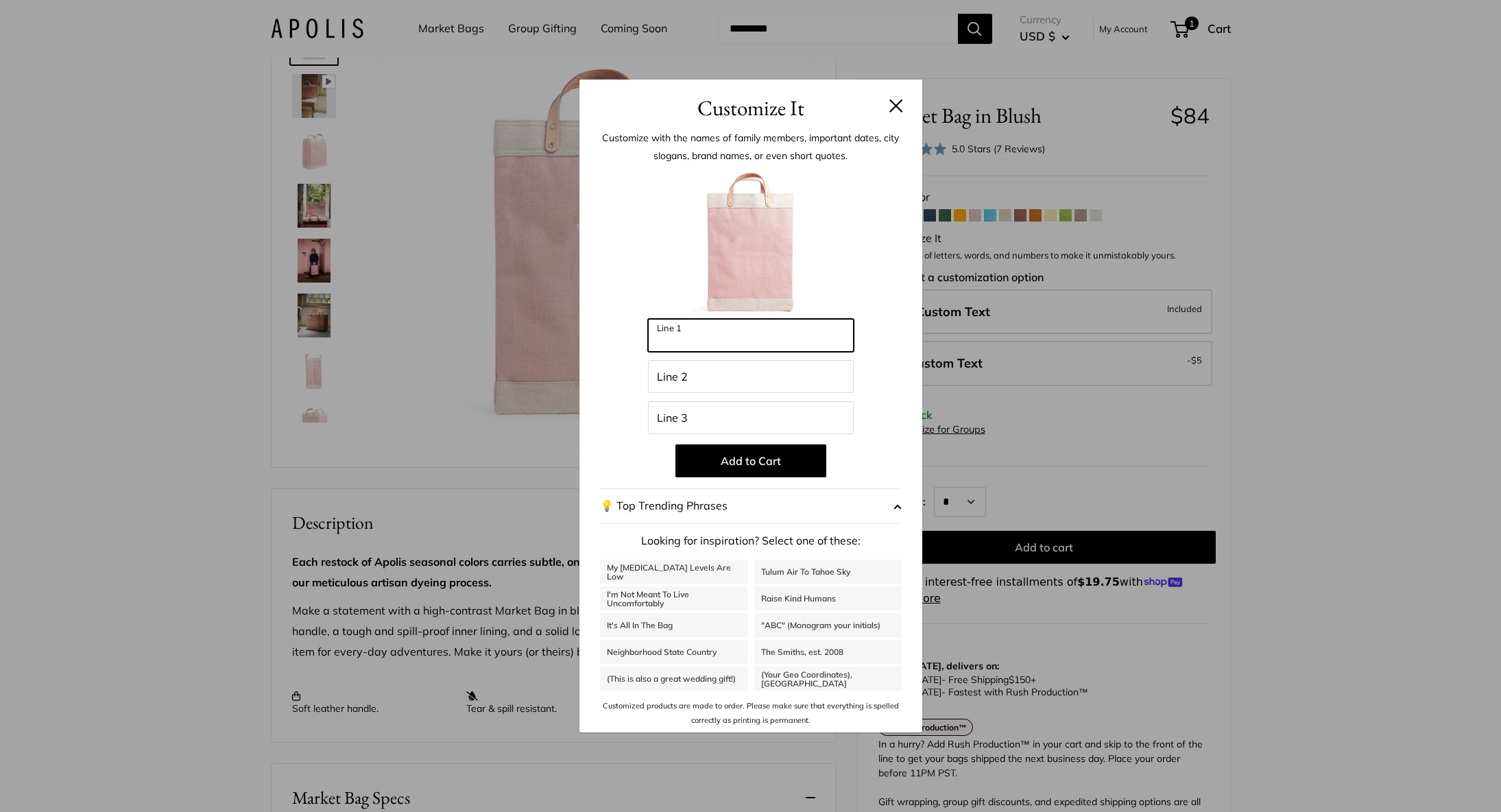
click at [732, 330] on input "Line 1" at bounding box center [751, 334] width 206 height 32
type input "********"
click at [718, 381] on input "Line 2" at bounding box center [751, 376] width 206 height 32
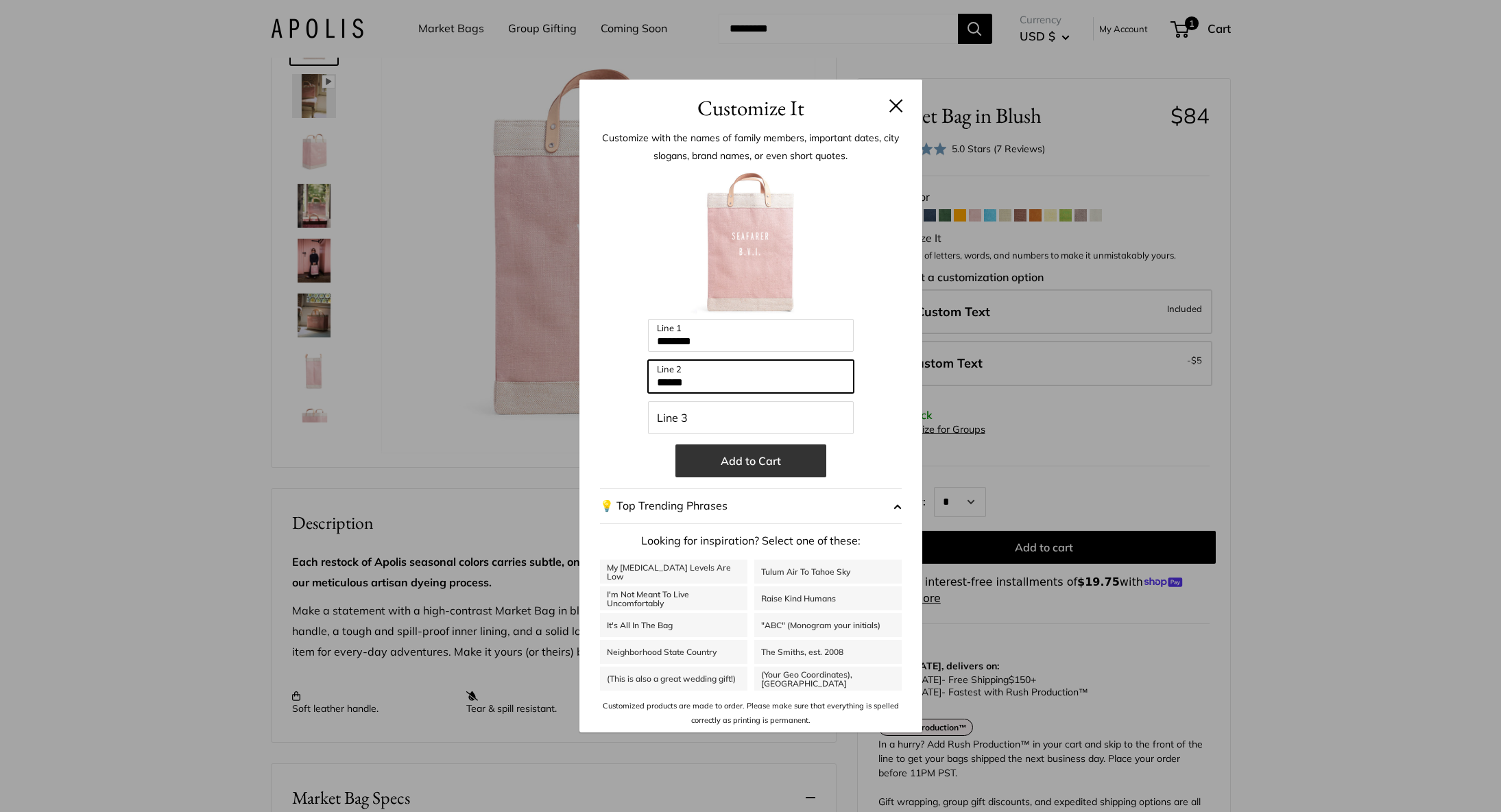
type input "******"
click at [745, 476] on button "Add to Cart" at bounding box center [751, 460] width 150 height 32
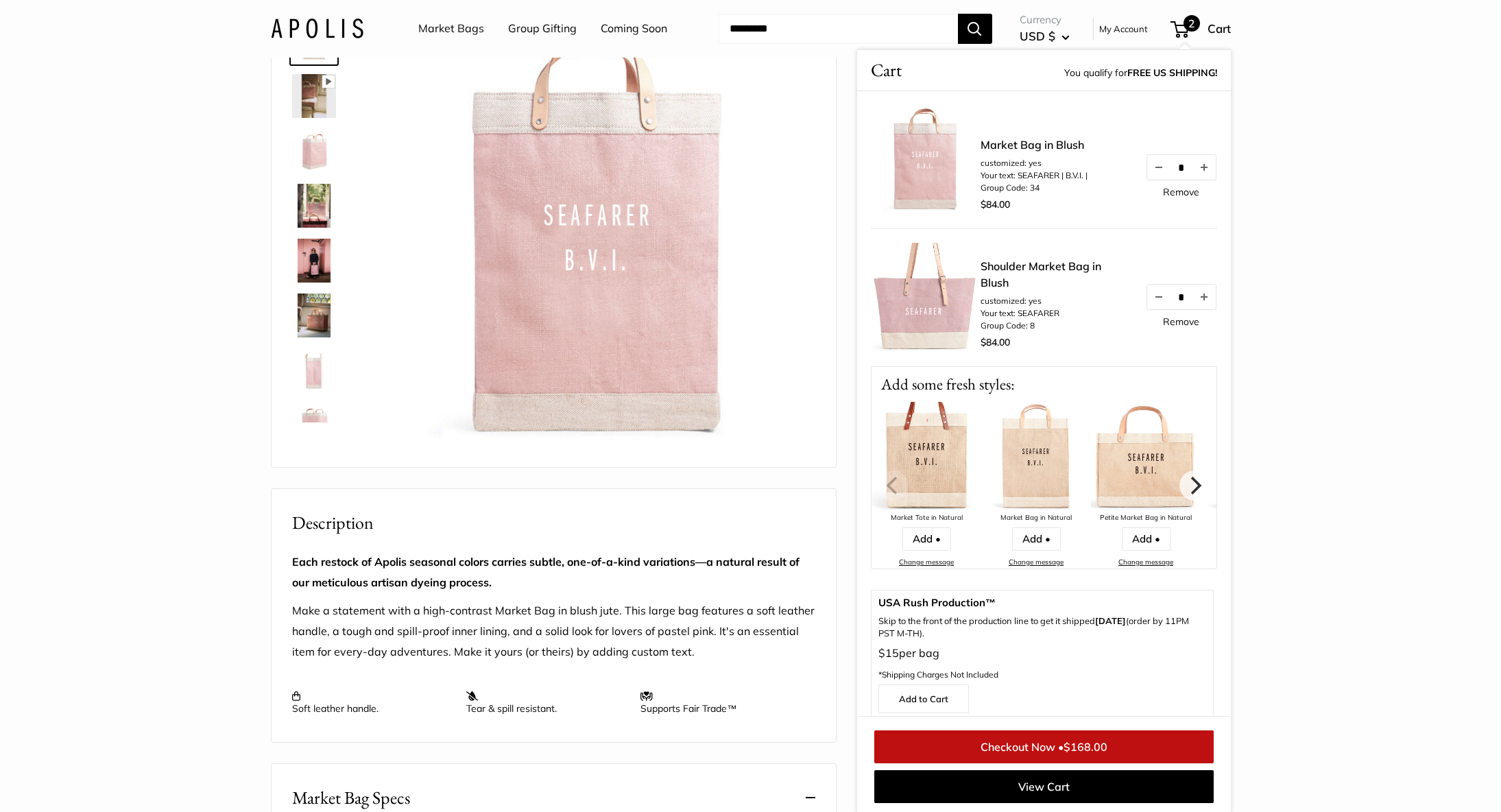
click at [1165, 321] on link "Remove" at bounding box center [1181, 321] width 36 height 9
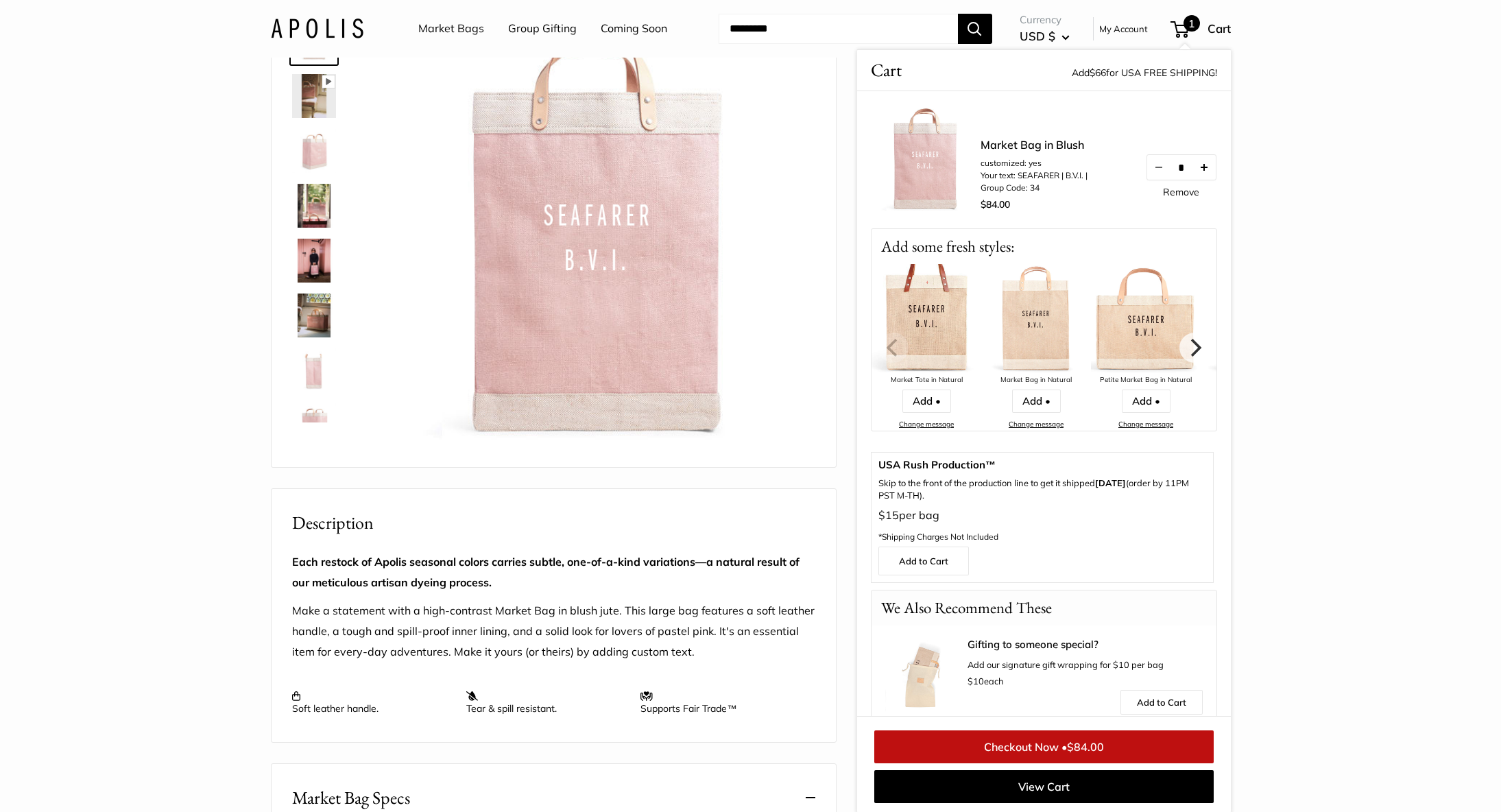
click at [1201, 165] on button "Increase quantity by 1" at bounding box center [1203, 167] width 23 height 25
click at [1202, 165] on button "Increase quantity by 1" at bounding box center [1203, 167] width 23 height 25
click at [1203, 165] on button "Increase quantity by 1" at bounding box center [1203, 167] width 23 height 25
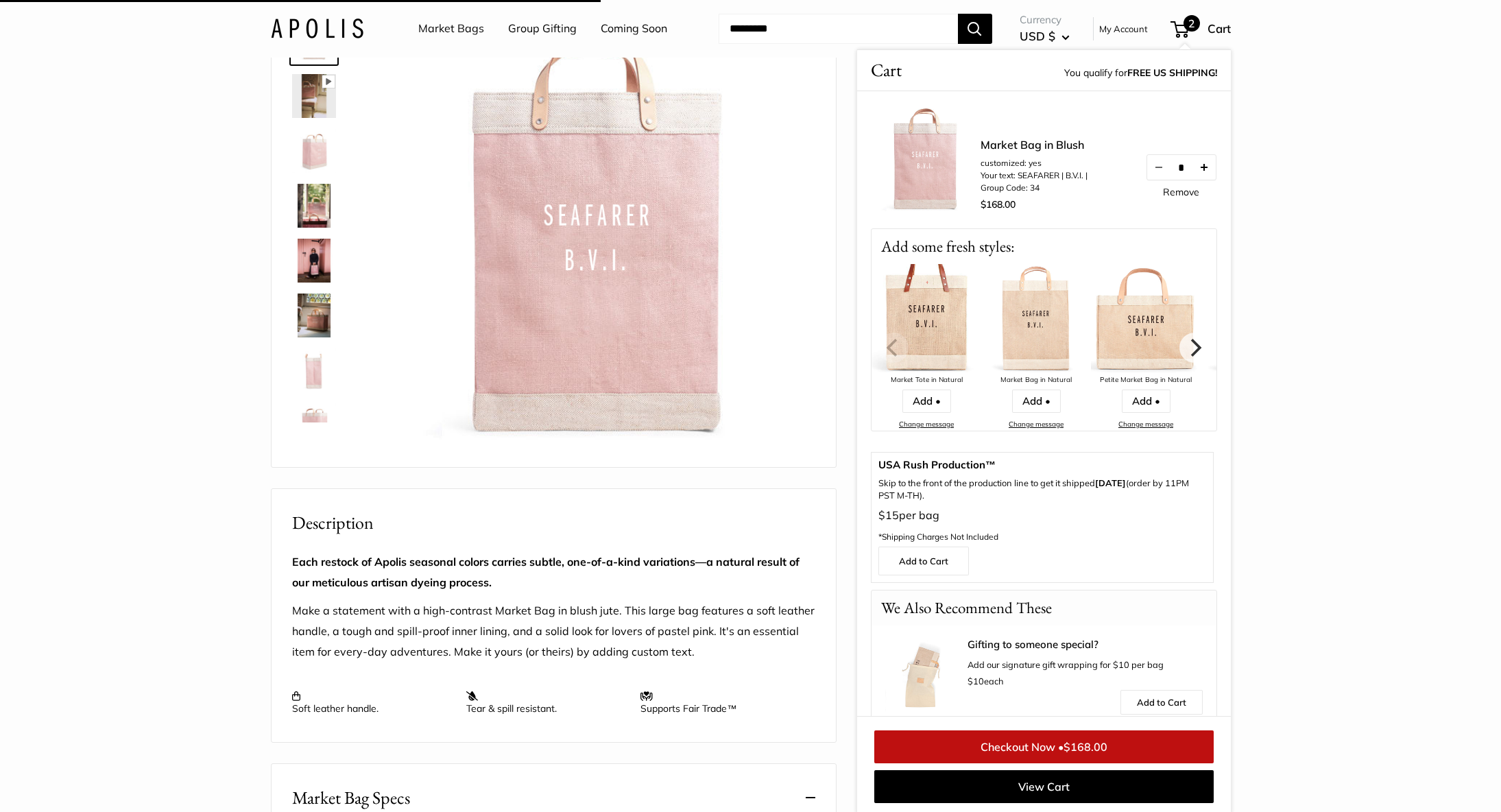
click at [1203, 165] on button "Increase quantity by 1" at bounding box center [1203, 167] width 23 height 25
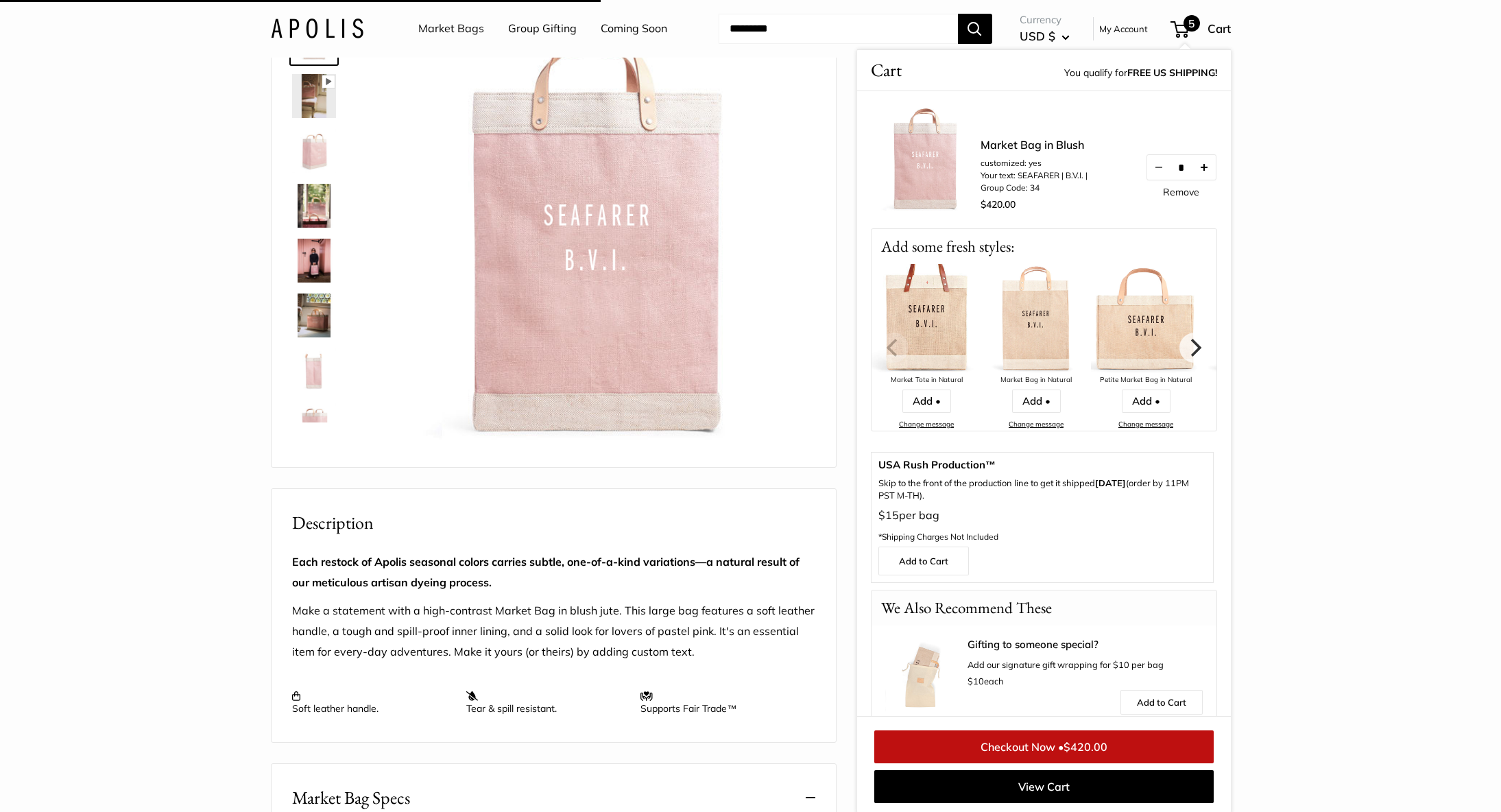
click at [1203, 165] on button "Increase quantity by 1" at bounding box center [1203, 167] width 23 height 25
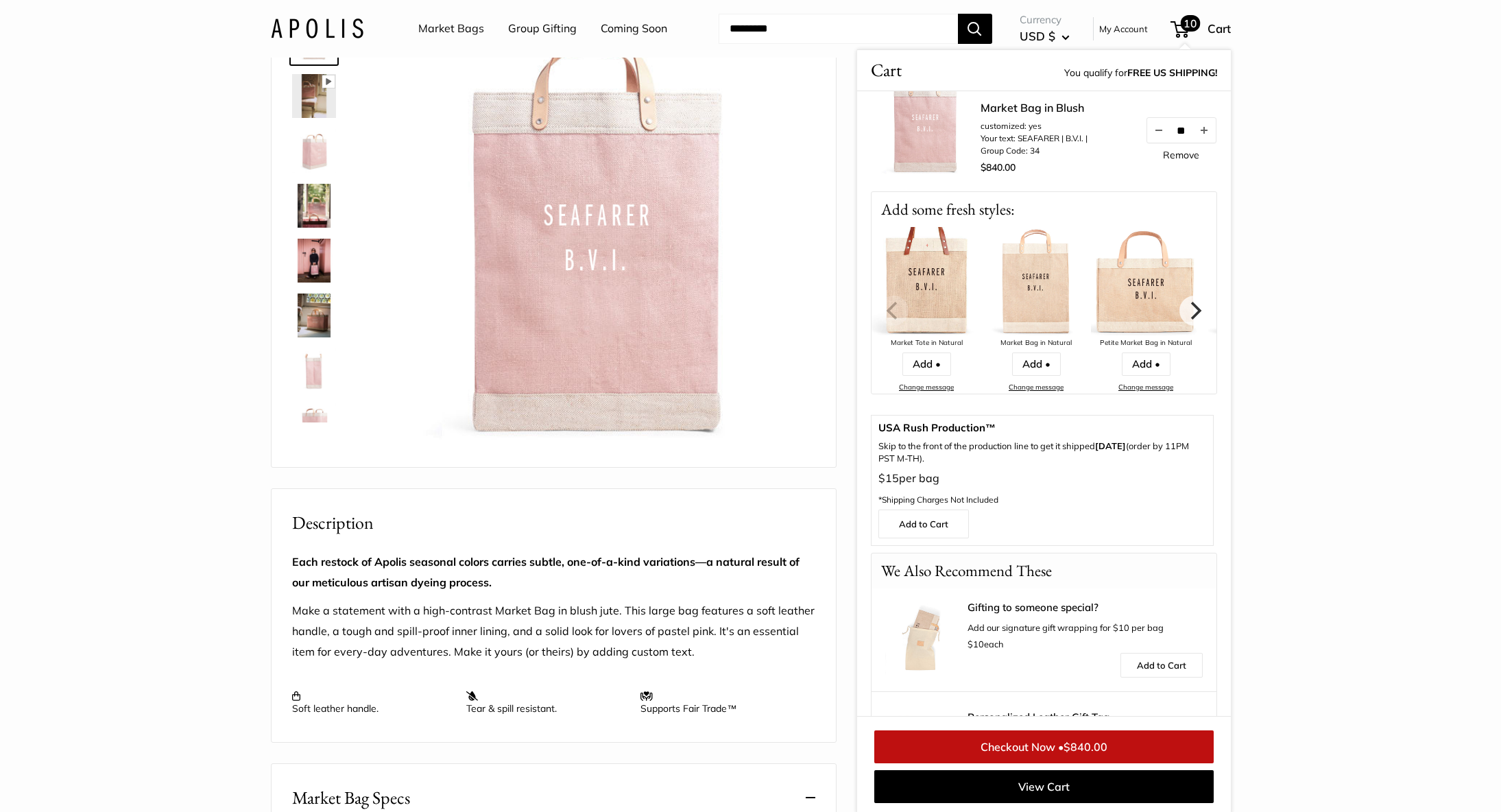
scroll to position [0, 0]
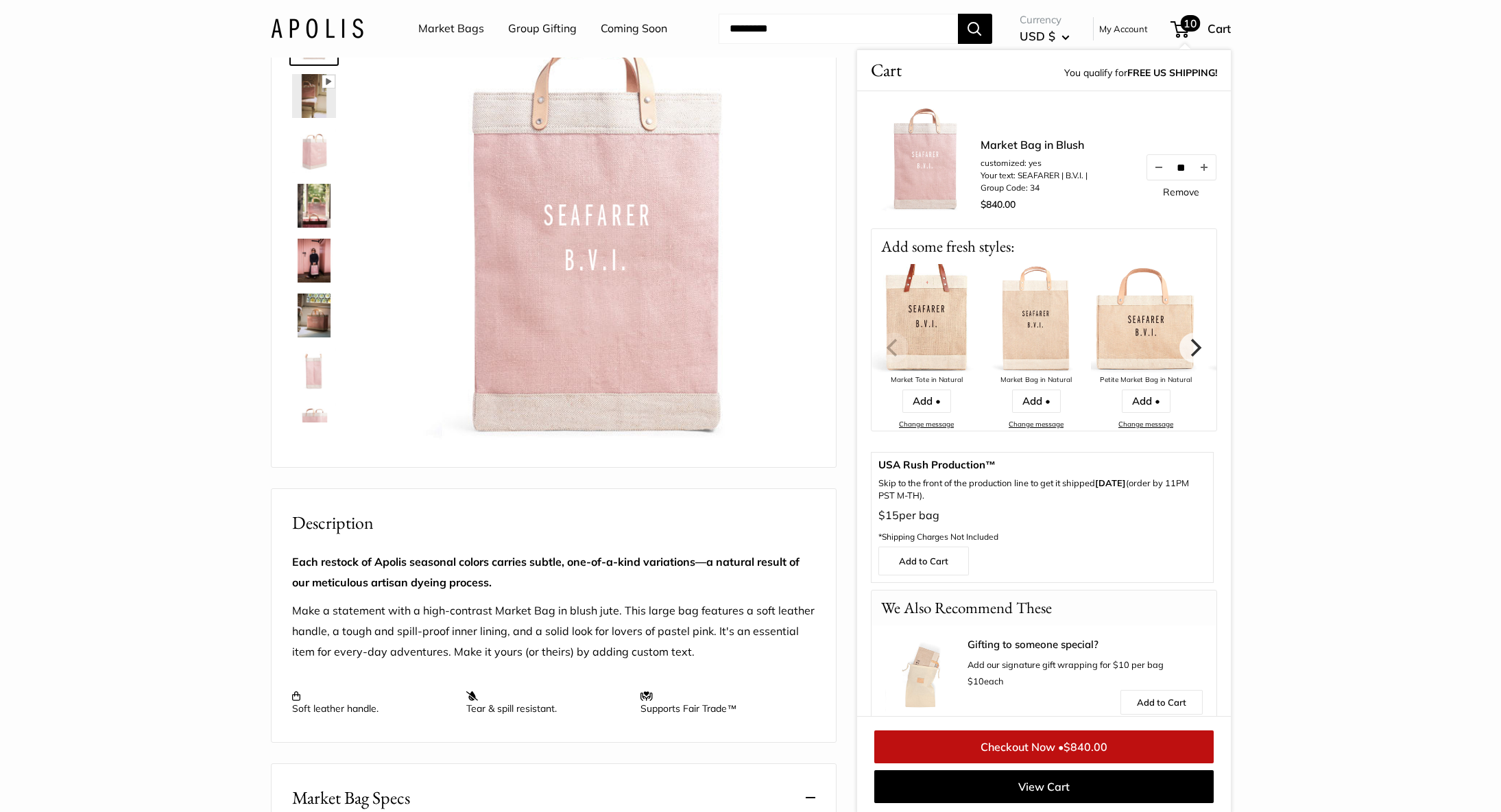
click at [628, 34] on link "Coming Soon" at bounding box center [634, 29] width 67 height 20
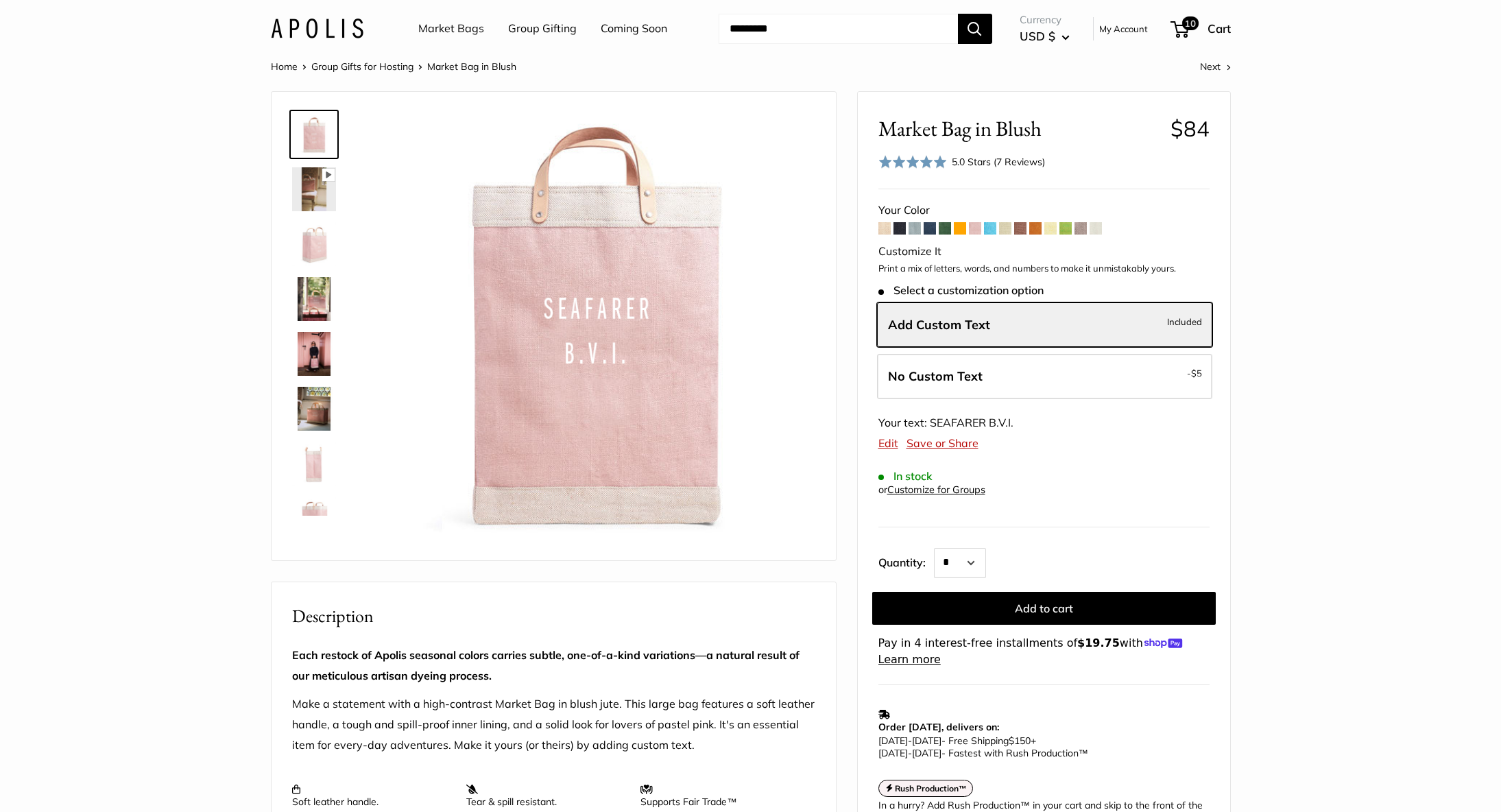
click at [445, 32] on link "Market Bags" at bounding box center [451, 29] width 66 height 20
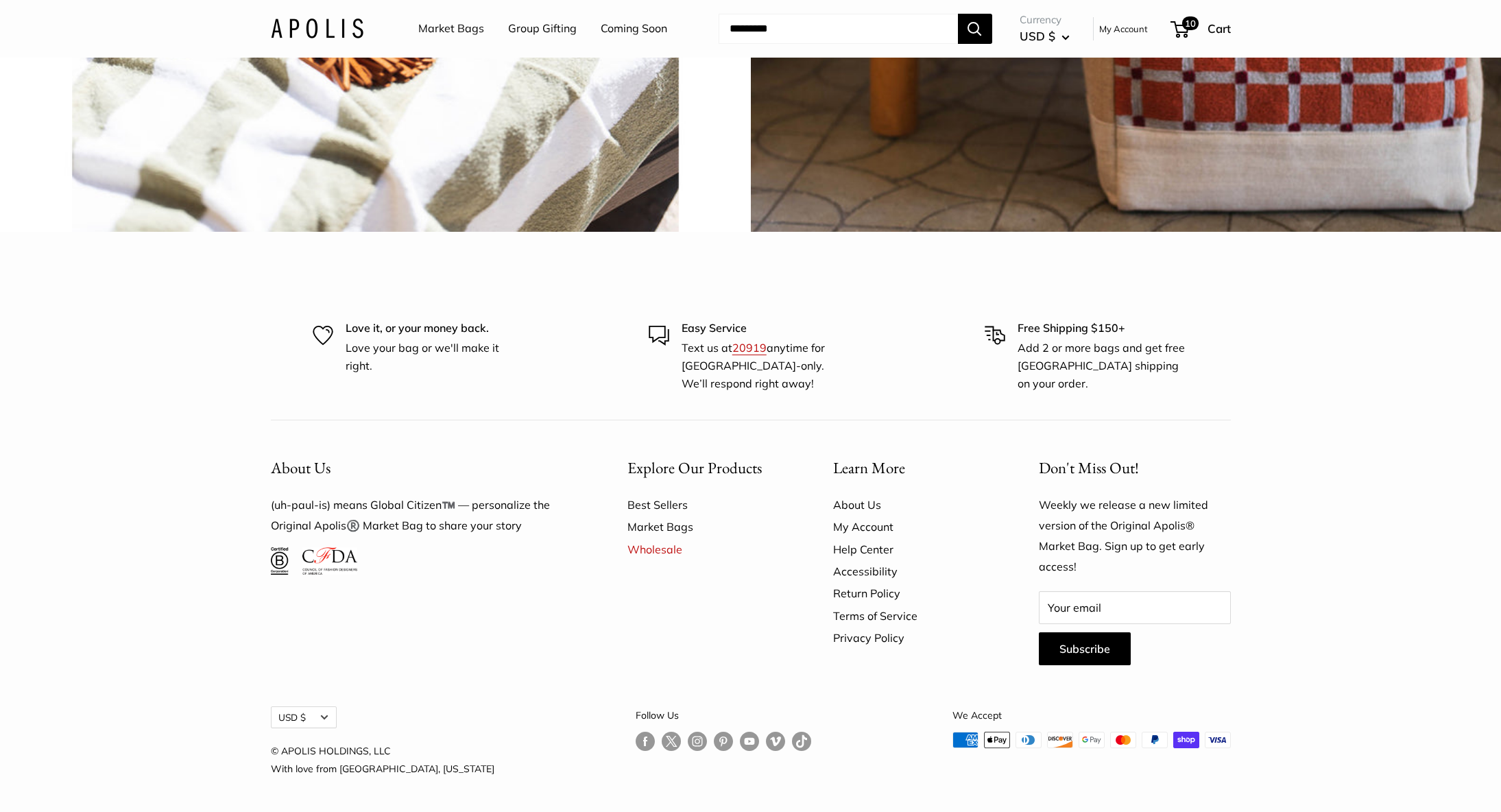
scroll to position [4288, 0]
